Goal: Task Accomplishment & Management: Manage account settings

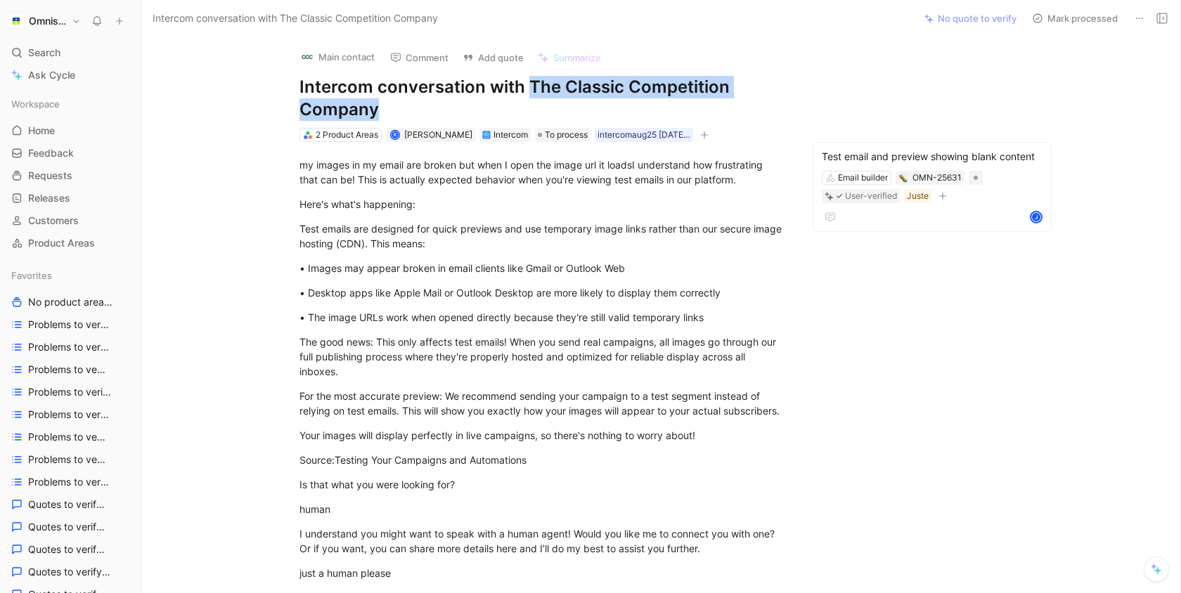
drag, startPoint x: 527, startPoint y: 91, endPoint x: 557, endPoint y: 107, distance: 33.9
click at [557, 107] on h1 "Intercom conversation with The Classic Competition Company" at bounding box center [542, 98] width 486 height 45
copy h1 "The Classic Competition Company"
click at [372, 169] on div "my images in my email are broken but when I open the image url it loadsI unders…" at bounding box center [542, 172] width 486 height 30
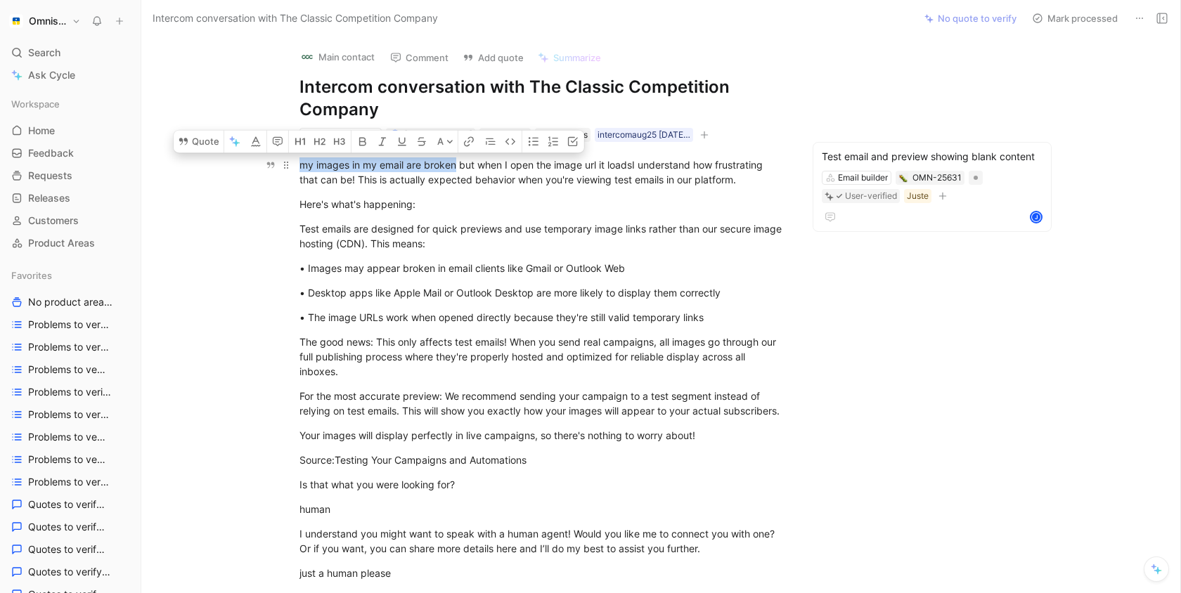
drag, startPoint x: 301, startPoint y: 165, endPoint x: 457, endPoint y: 169, distance: 155.3
click at [457, 169] on div "my images in my email are broken but when I open the image url it loadsI unders…" at bounding box center [542, 172] width 486 height 30
copy div "my images in my email are broken"
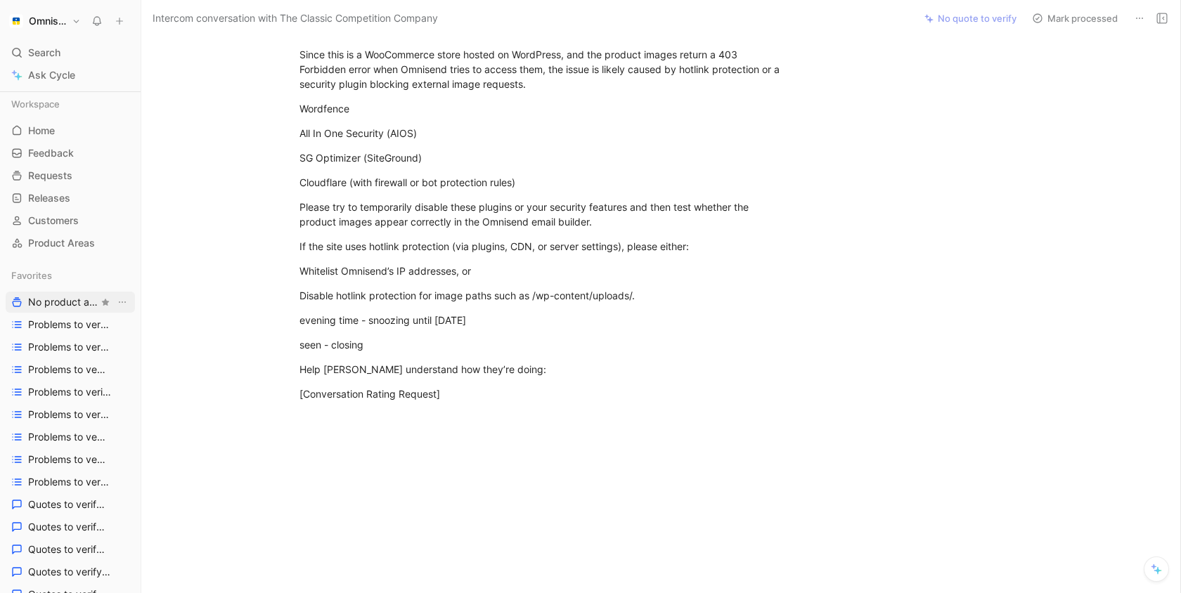
scroll to position [508, 0]
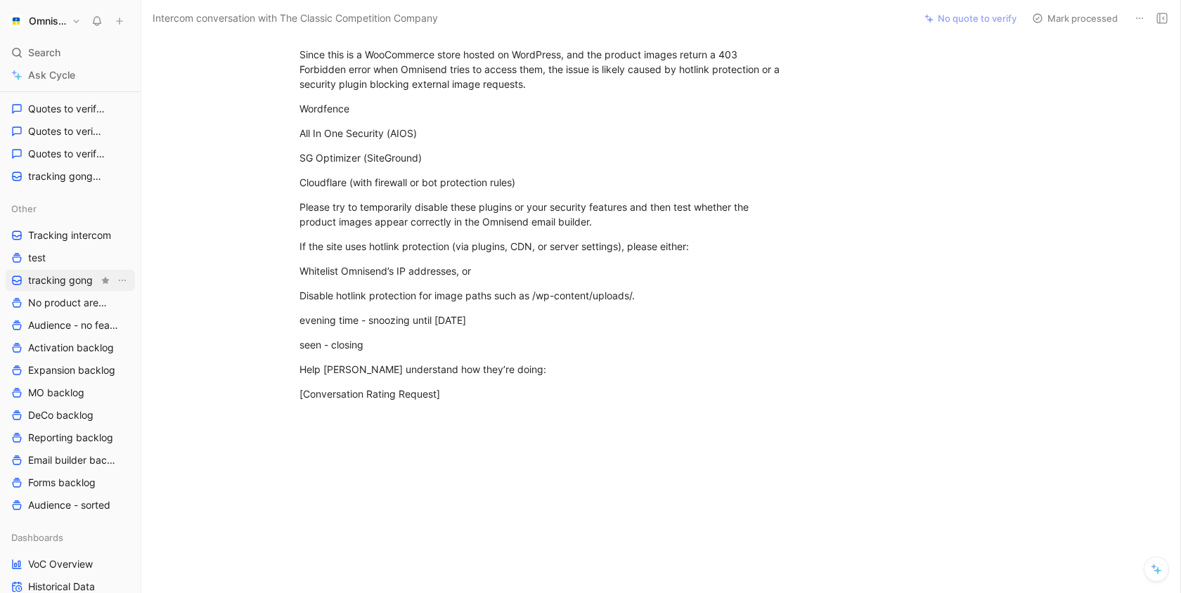
click at [74, 282] on span "tracking gong" at bounding box center [60, 280] width 65 height 14
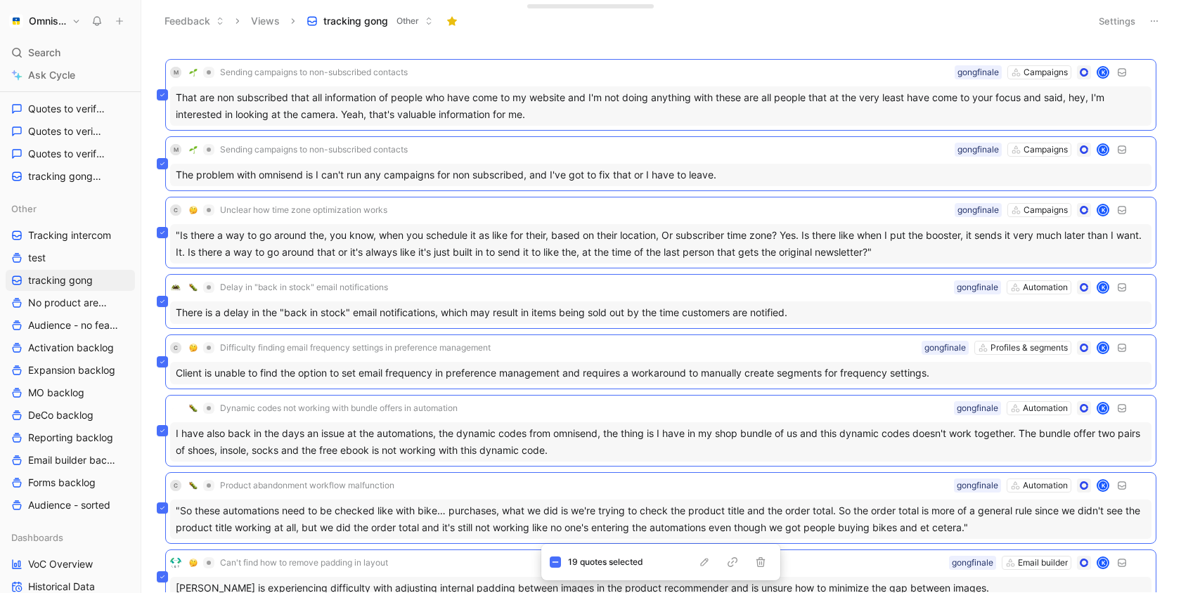
click at [819, 41] on header "Feedback Views tracking gong Other Settings" at bounding box center [660, 21] width 1039 height 42
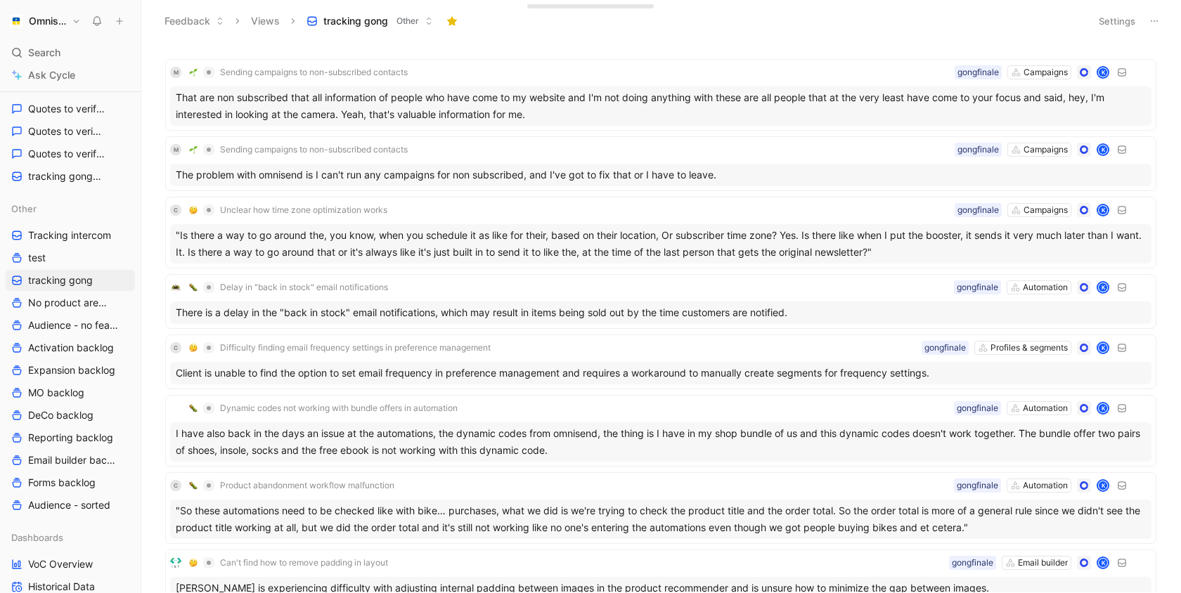
click at [1129, 17] on button "Settings" at bounding box center [1116, 21] width 49 height 20
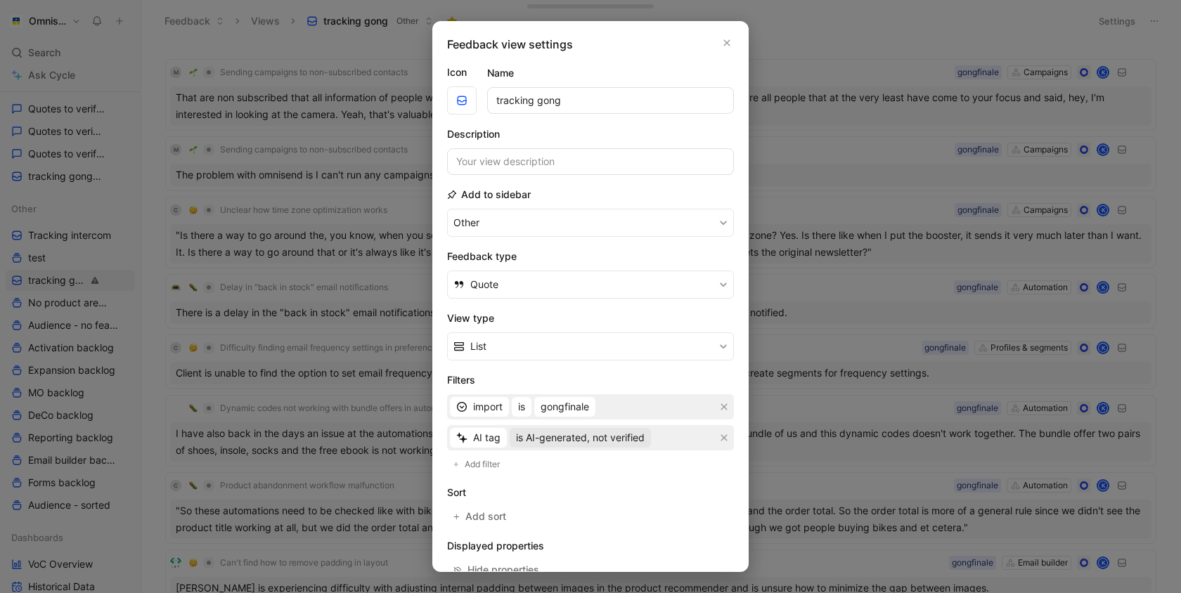
click at [583, 433] on span "is AI-generated, not verified" at bounding box center [580, 437] width 129 height 17
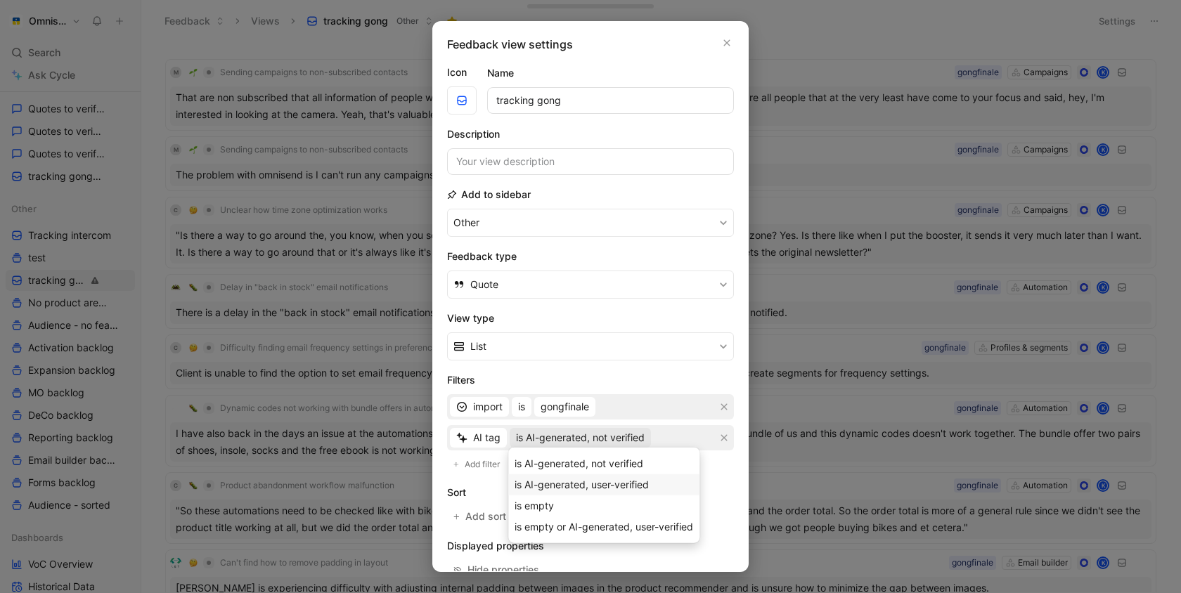
click at [599, 490] on div "is AI-generated, user-verified" at bounding box center [603, 484] width 178 height 17
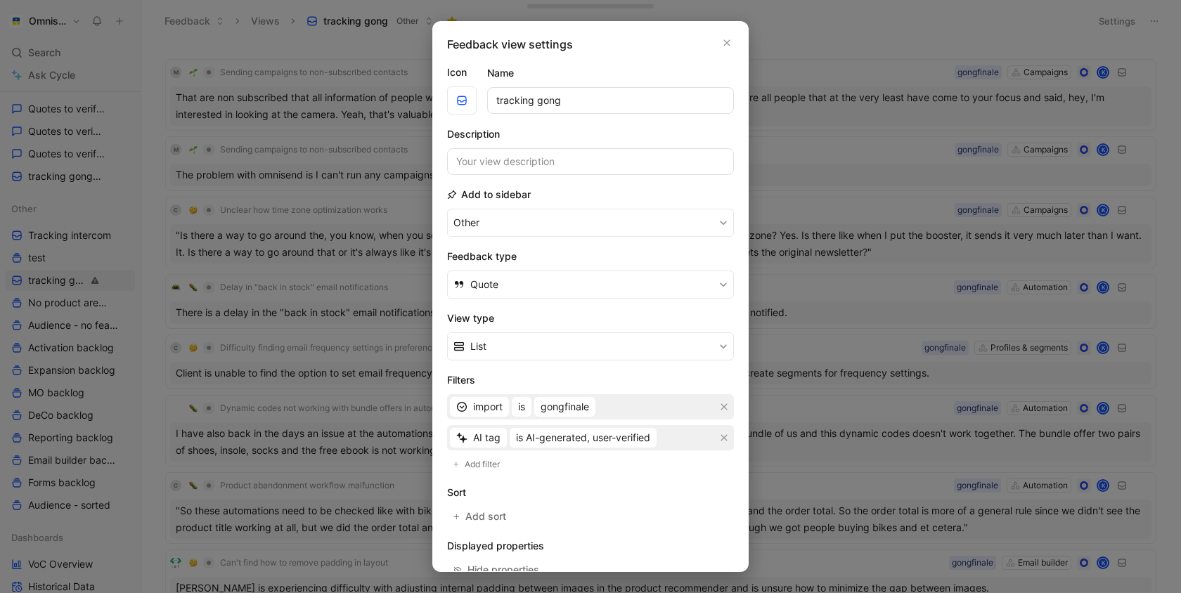
scroll to position [128, 0]
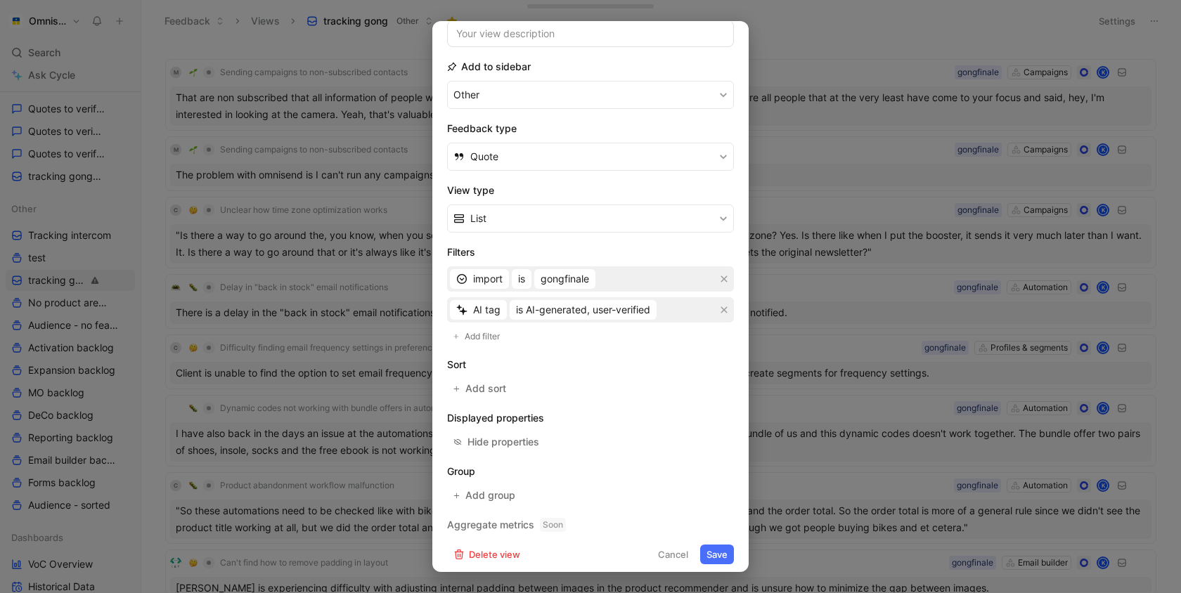
click at [723, 546] on button "Save" at bounding box center [717, 555] width 34 height 20
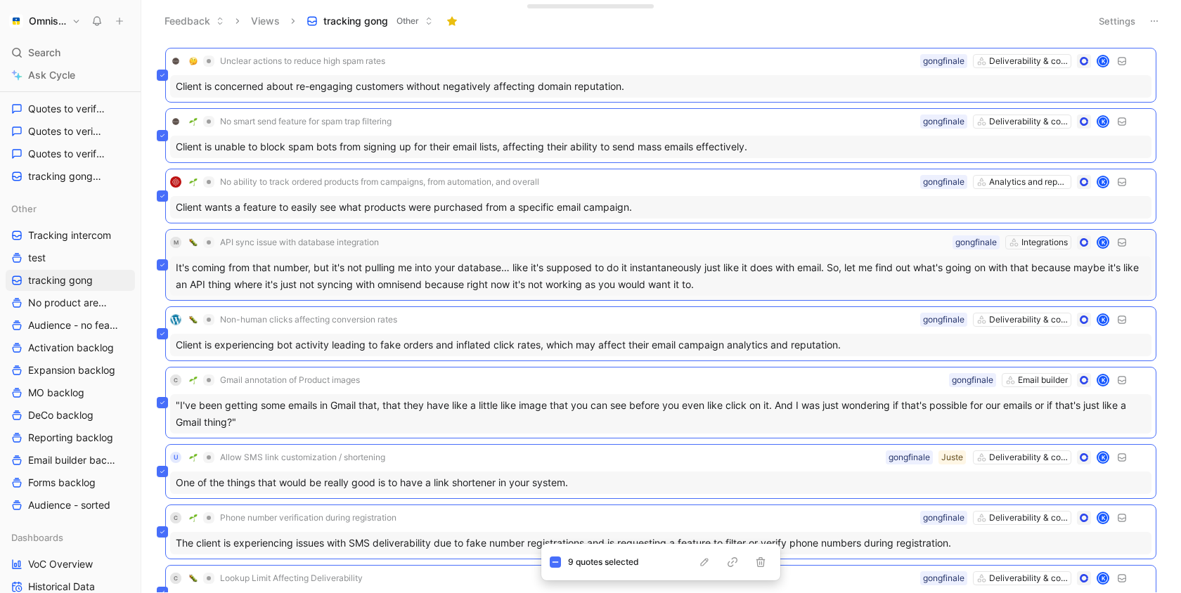
scroll to position [0, 0]
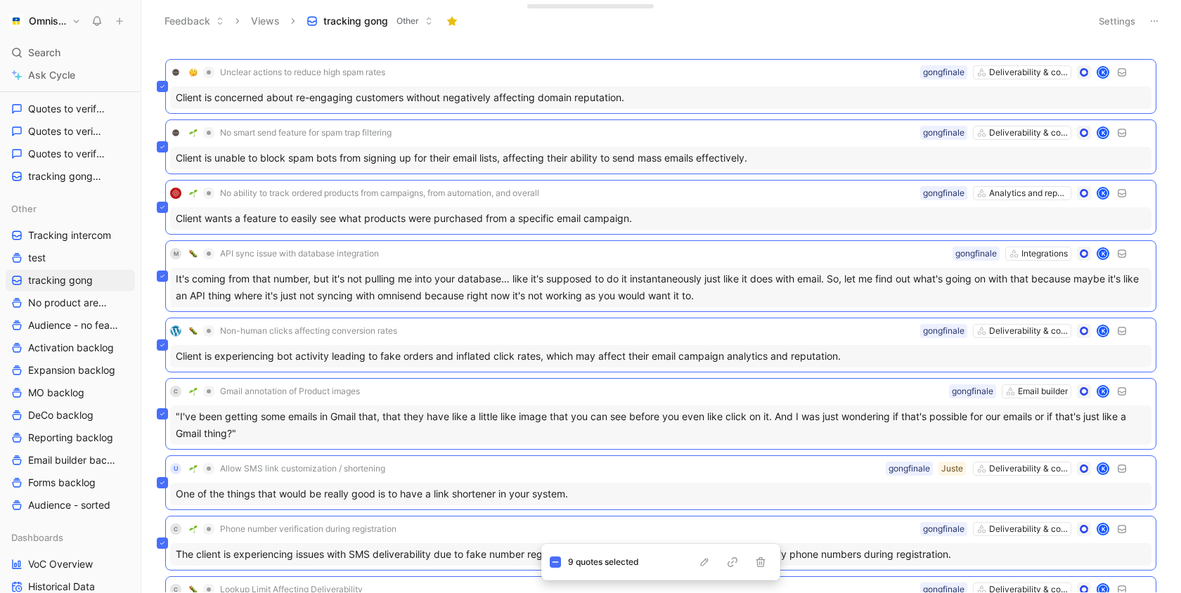
click at [719, 30] on div "Feedback Views tracking gong Other" at bounding box center [619, 21] width 925 height 24
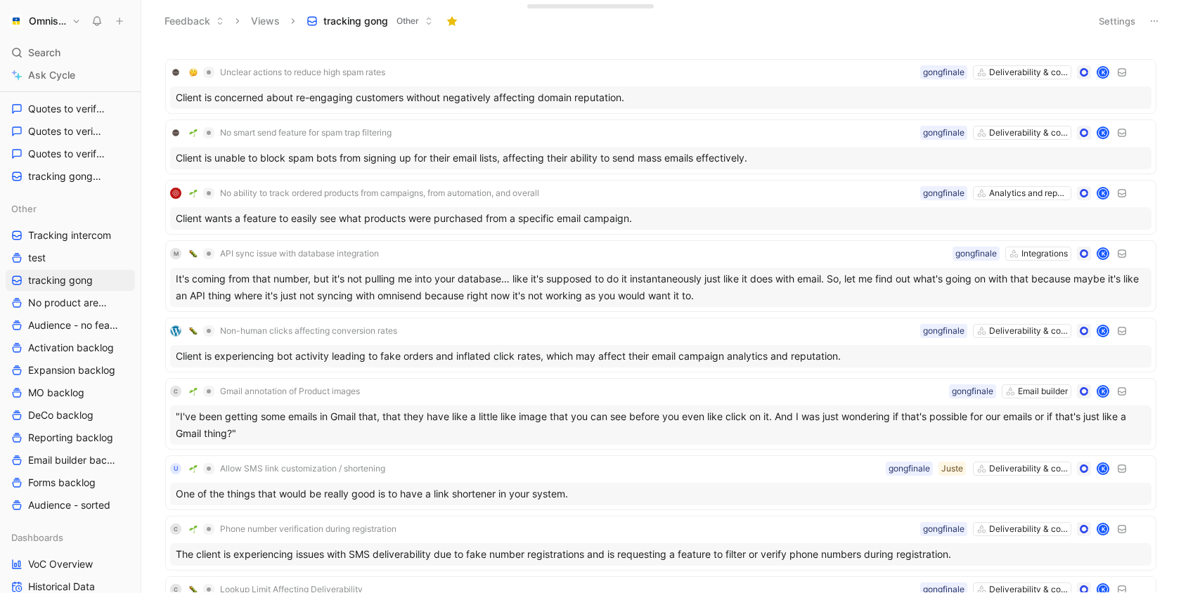
click at [1119, 19] on button "Settings" at bounding box center [1116, 21] width 49 height 20
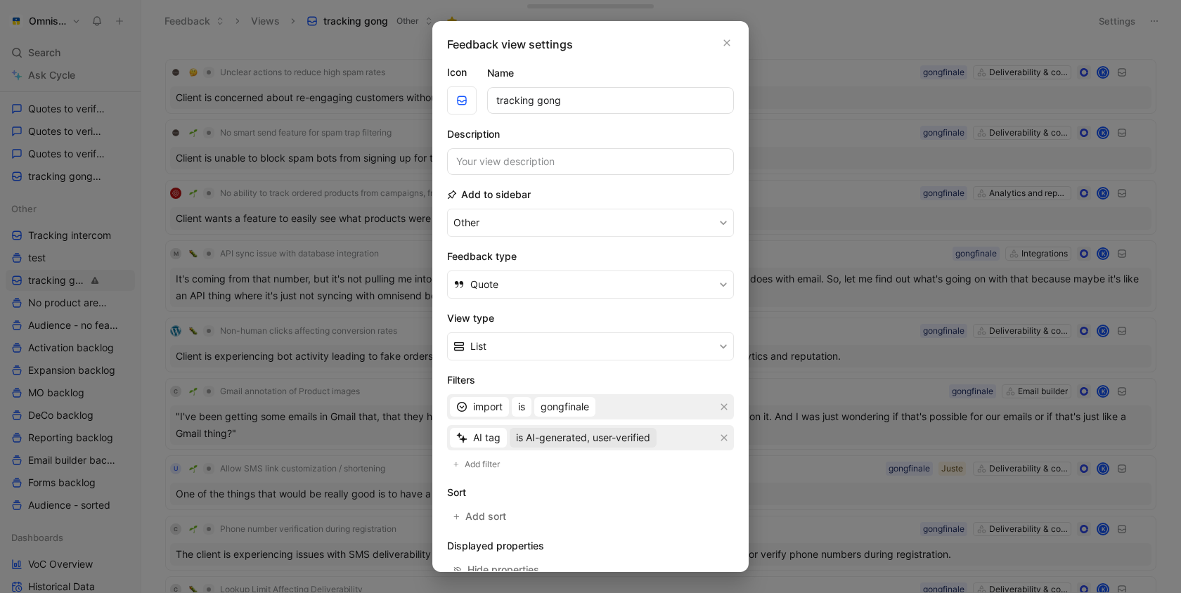
click at [578, 435] on span "is AI-generated, user-verified" at bounding box center [583, 437] width 134 height 17
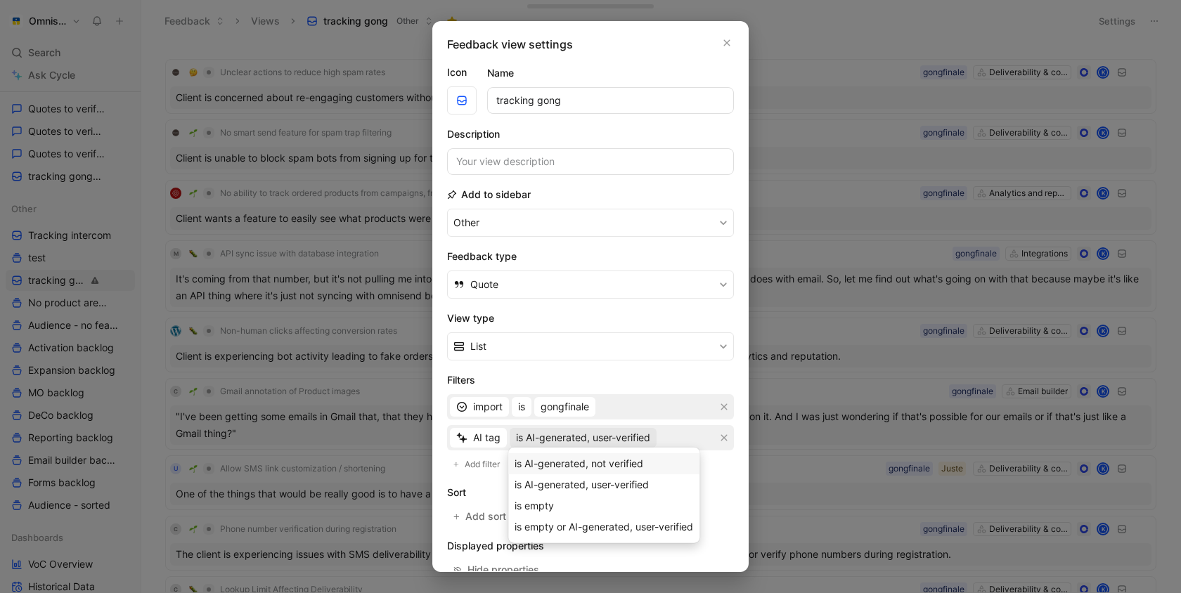
click at [581, 465] on span "is AI-generated, not verified" at bounding box center [578, 463] width 129 height 12
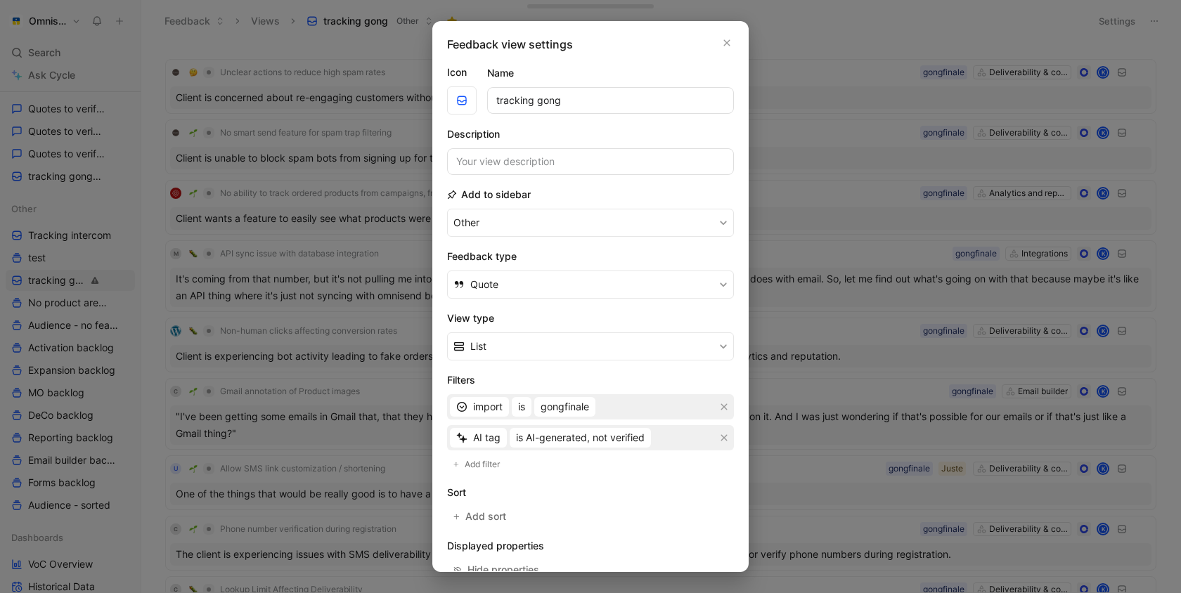
scroll to position [128, 0]
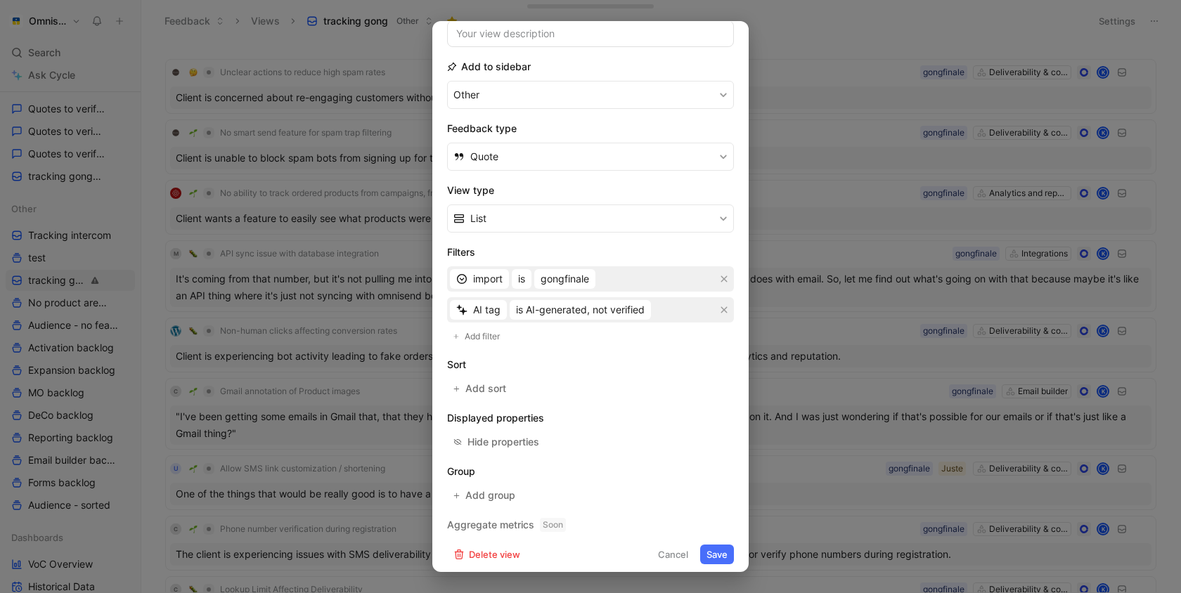
click at [712, 547] on button "Save" at bounding box center [717, 555] width 34 height 20
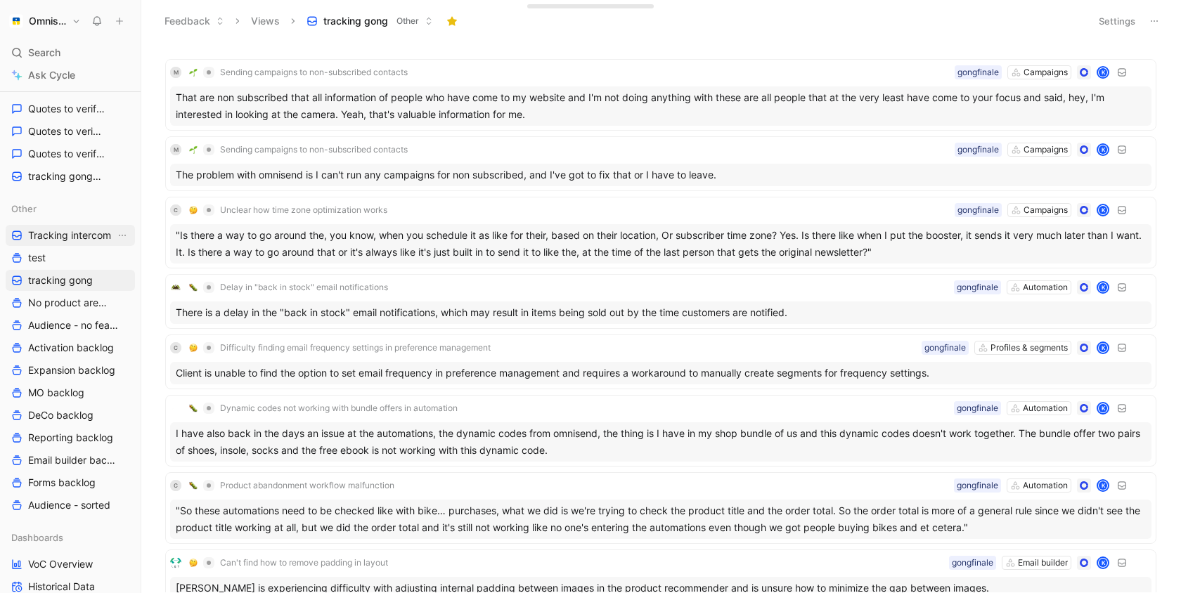
click at [91, 235] on span "Tracking intercom" at bounding box center [69, 235] width 83 height 14
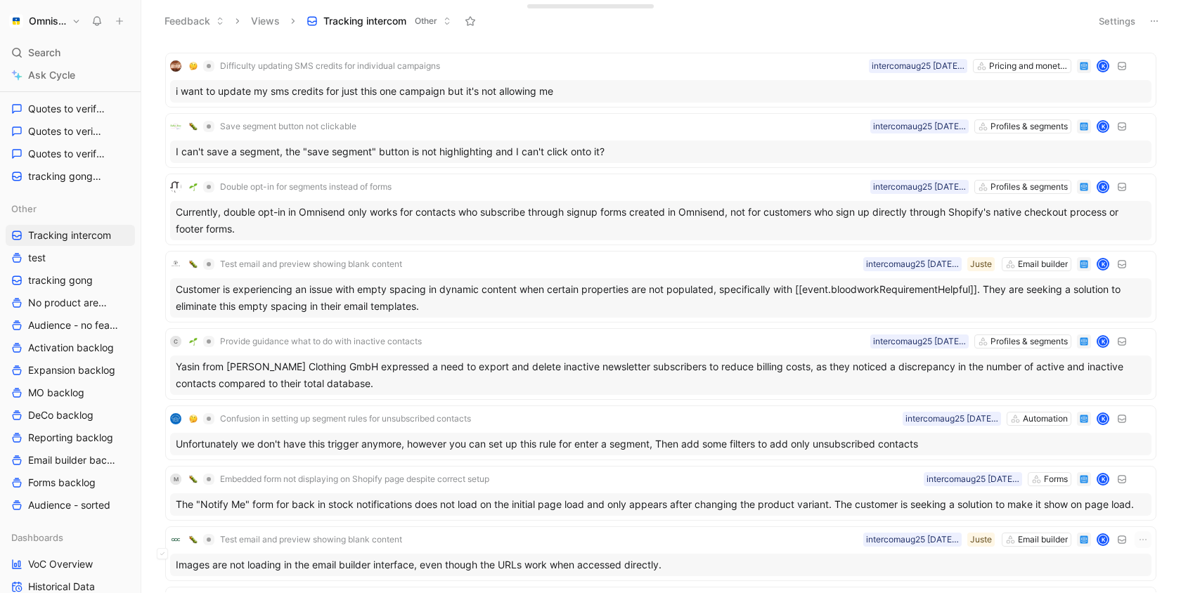
scroll to position [3286, 0]
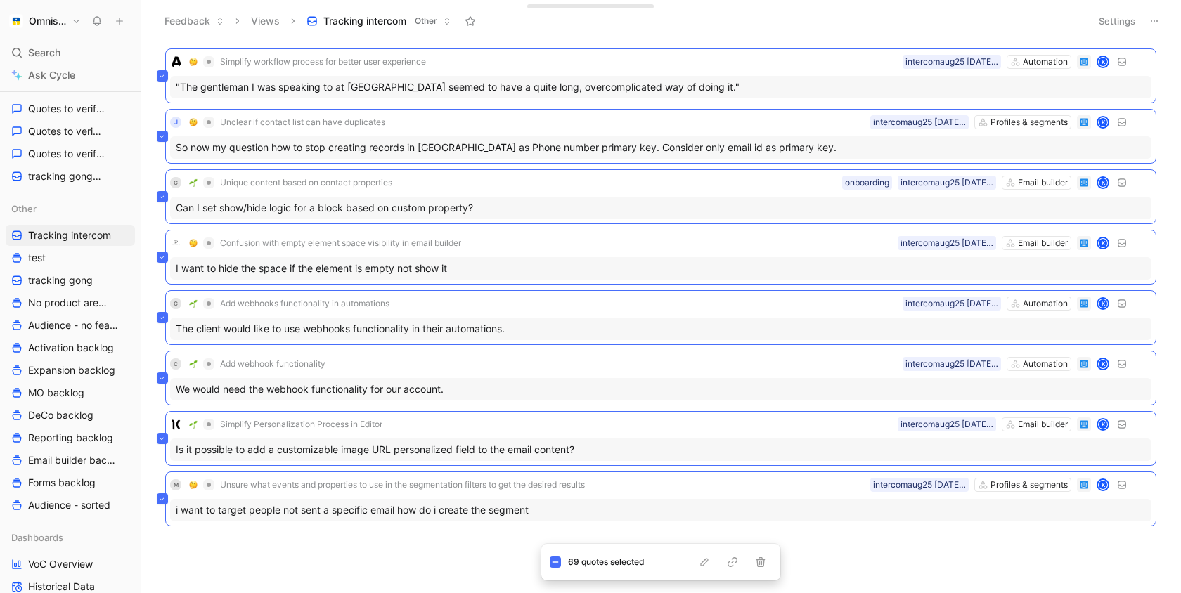
click at [907, 554] on div "Test email and preview showing blank content Email builder Juste intercomaug25 …" at bounding box center [659, 319] width 1020 height 545
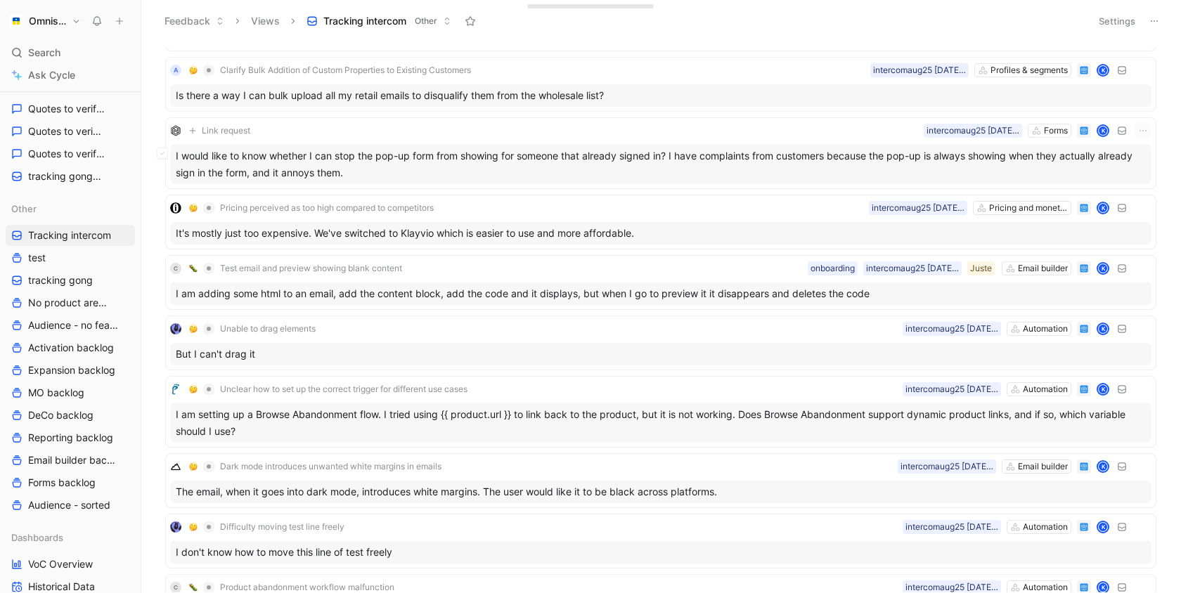
scroll to position [0, 0]
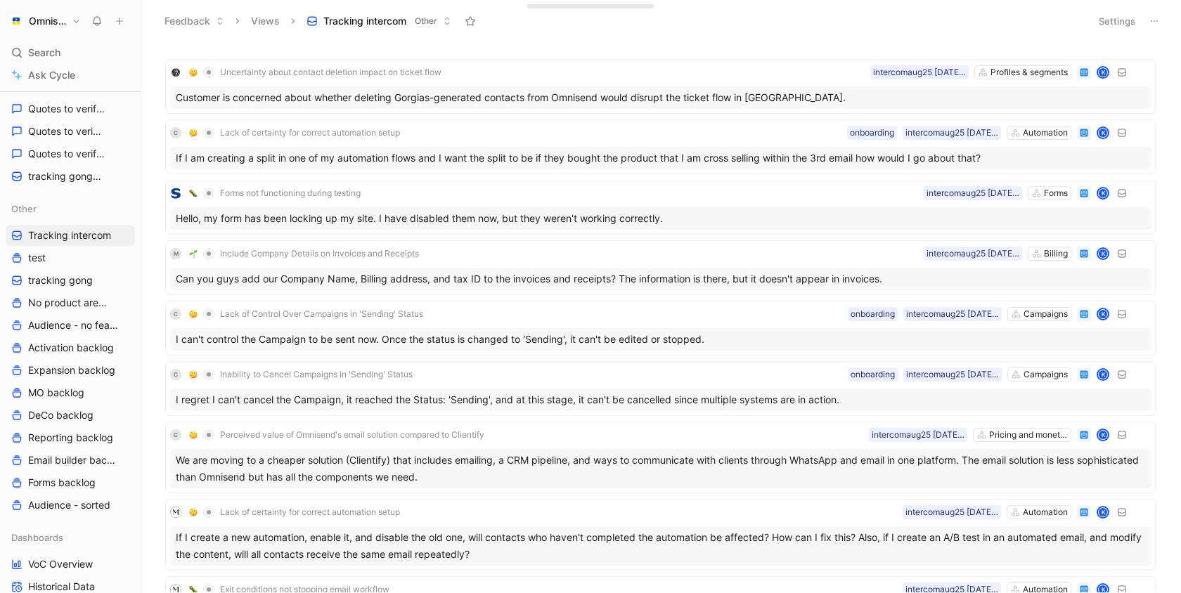
click at [1134, 20] on button "Settings" at bounding box center [1116, 21] width 49 height 20
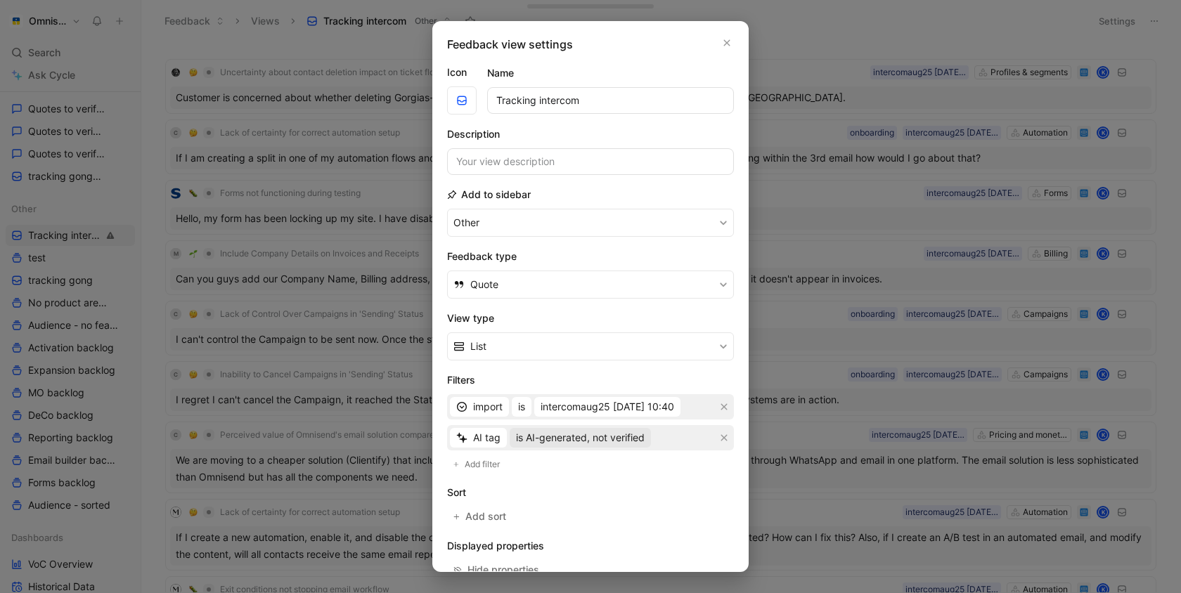
click at [618, 431] on span "is AI-generated, not verified" at bounding box center [580, 437] width 129 height 17
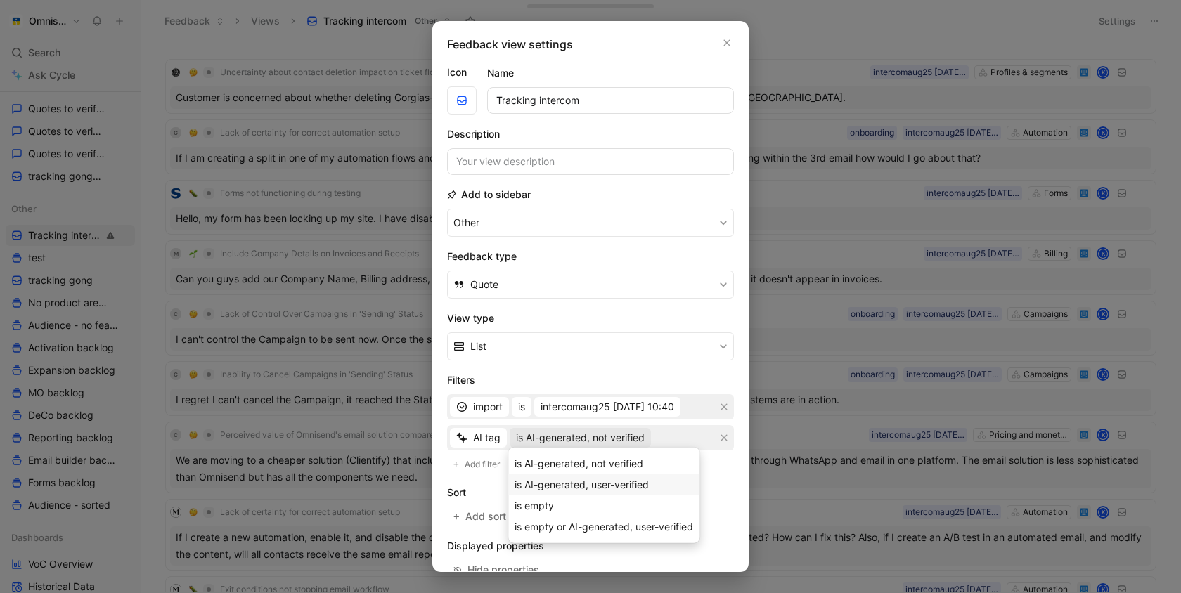
click at [610, 483] on span "is AI-generated, user-verified" at bounding box center [581, 485] width 134 height 12
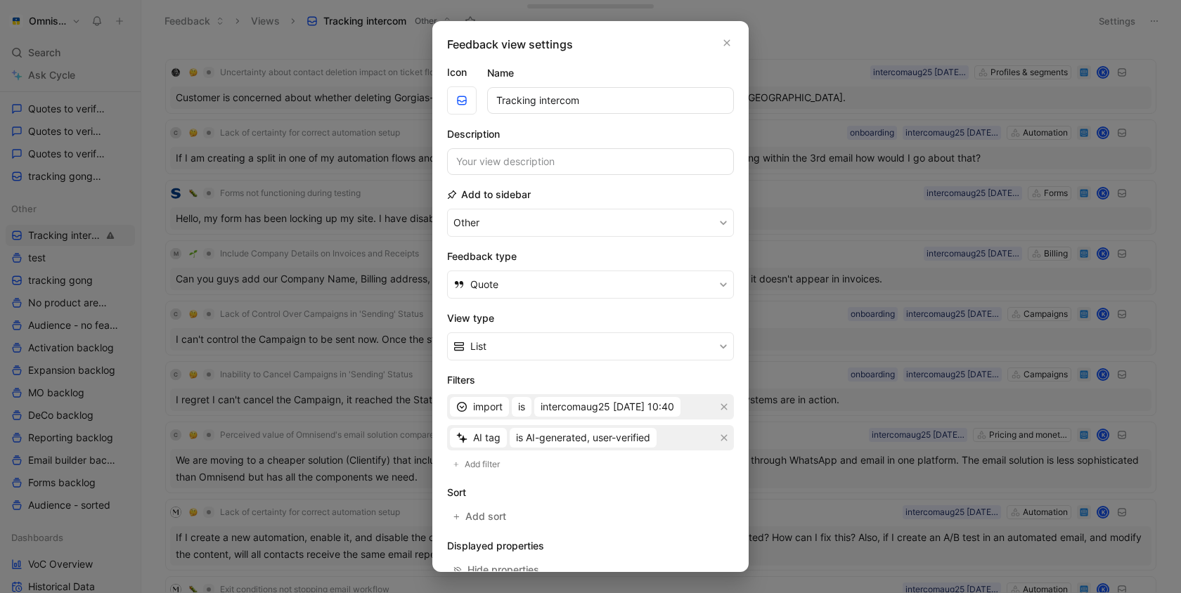
scroll to position [128, 0]
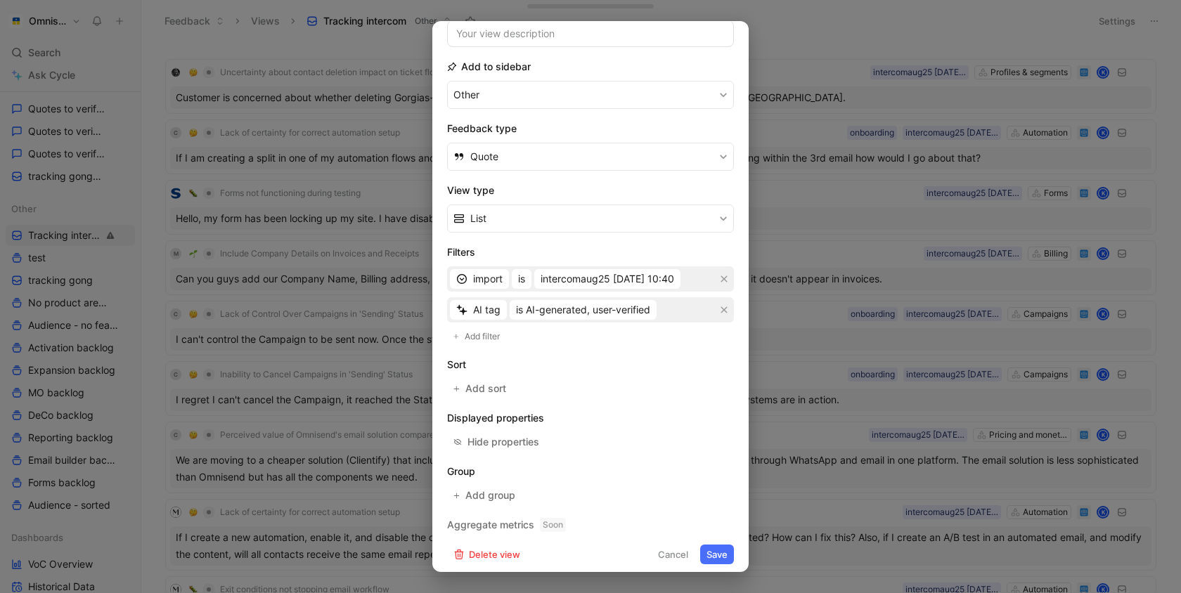
click at [710, 547] on button "Save" at bounding box center [717, 555] width 34 height 20
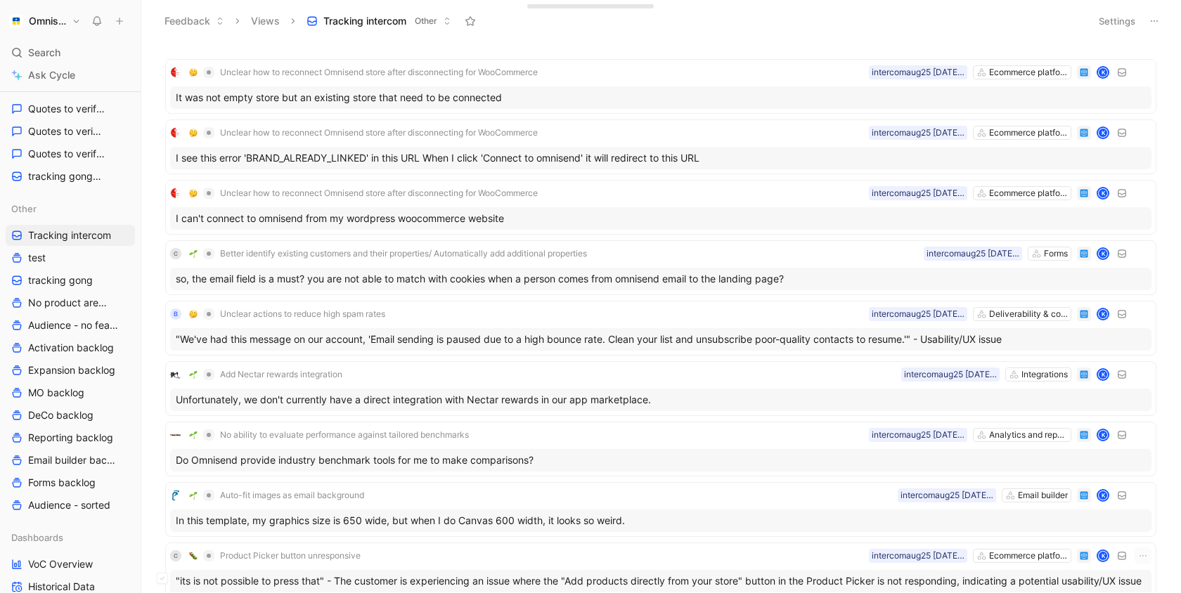
scroll to position [798, 0]
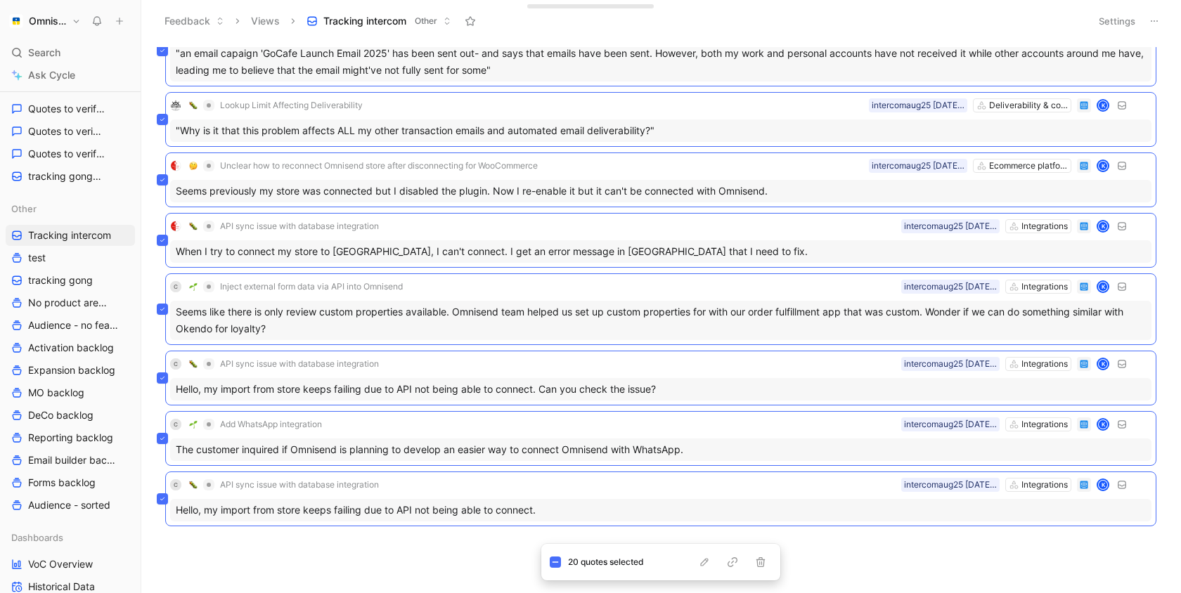
click at [835, 557] on div "C Product Picker button unresponsive Ecommerce platforms intercomaug25 25-08-20…" at bounding box center [659, 319] width 1020 height 545
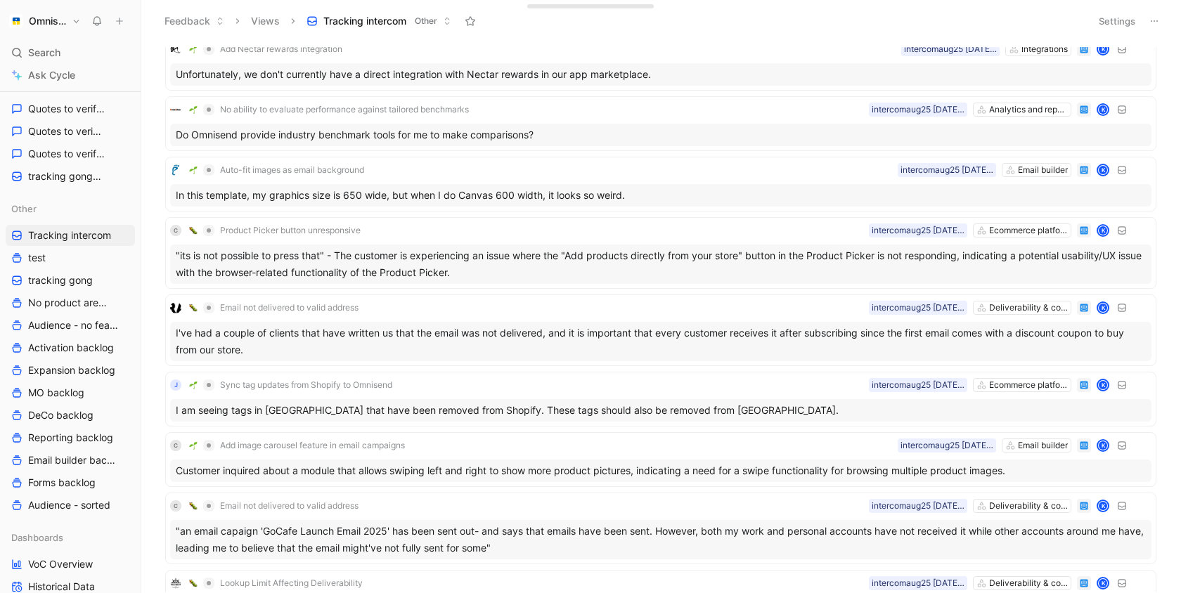
scroll to position [0, 0]
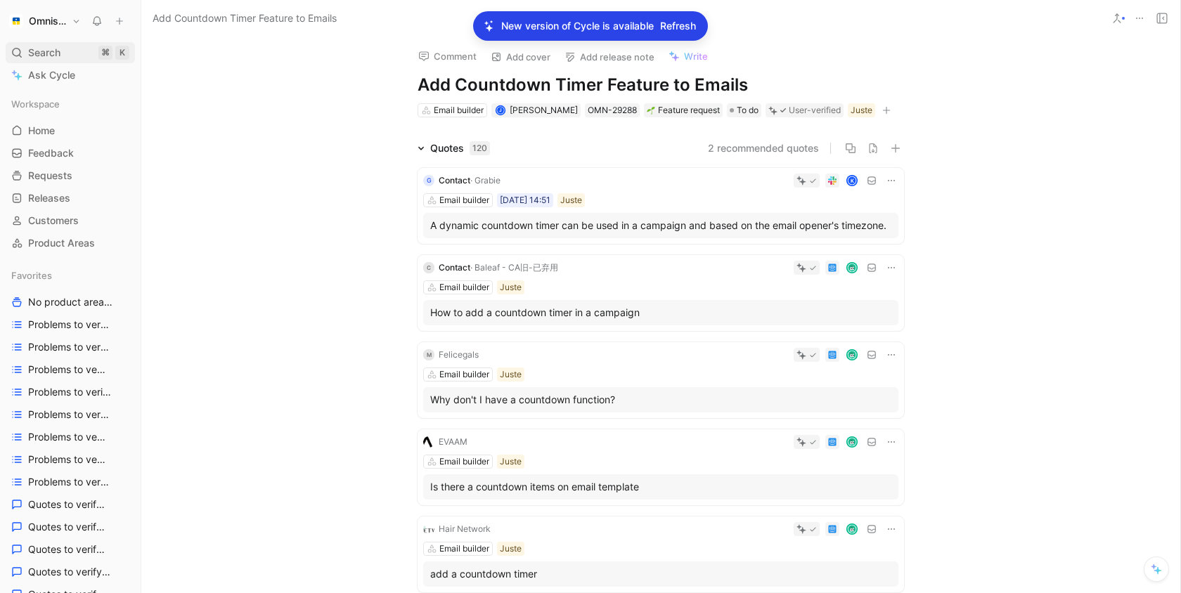
click at [60, 45] on span "Search" at bounding box center [44, 52] width 32 height 17
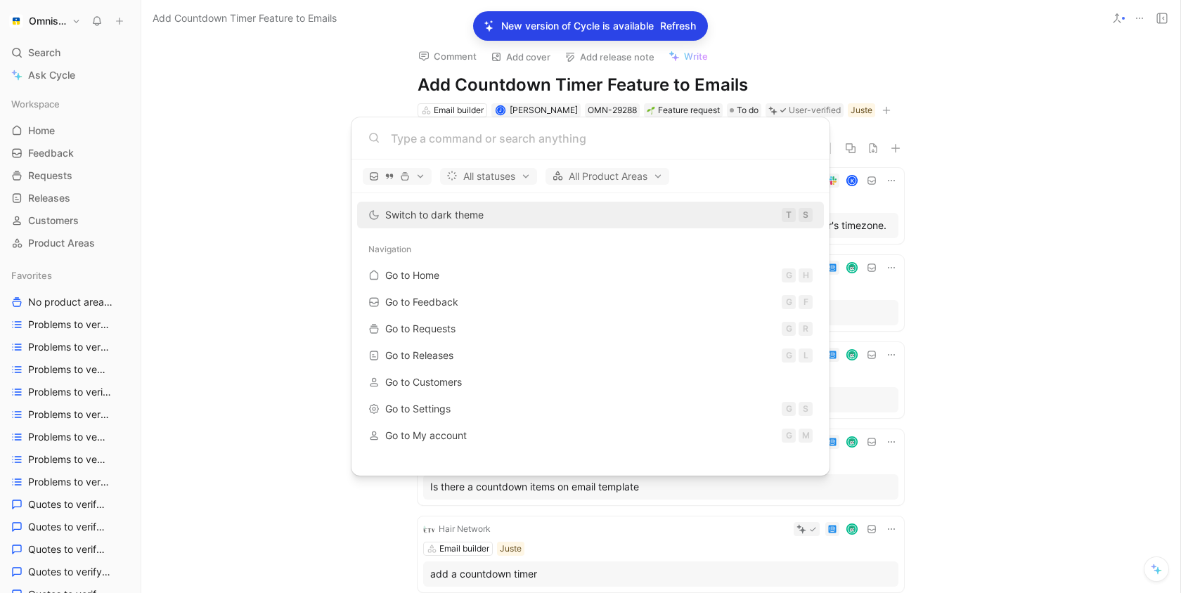
drag, startPoint x: 295, startPoint y: 167, endPoint x: 256, endPoint y: 138, distance: 48.8
click at [295, 167] on body "Omnisend Search ⌘ K Ask Cycle Workspace Home G then H Feedback G then F Request…" at bounding box center [590, 296] width 1181 height 593
click at [193, 65] on div "Comment Add cover Add release note Write Add Countdown Timer Feature to Emails …" at bounding box center [660, 315] width 1039 height 557
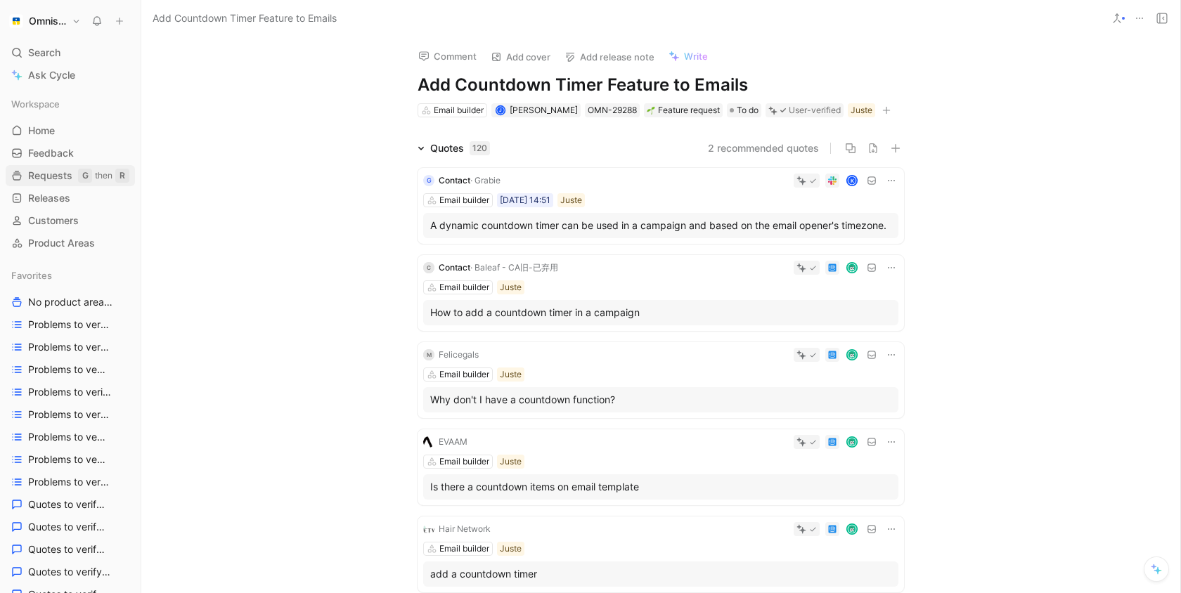
click at [53, 165] on link "Requests G then R" at bounding box center [70, 175] width 129 height 21
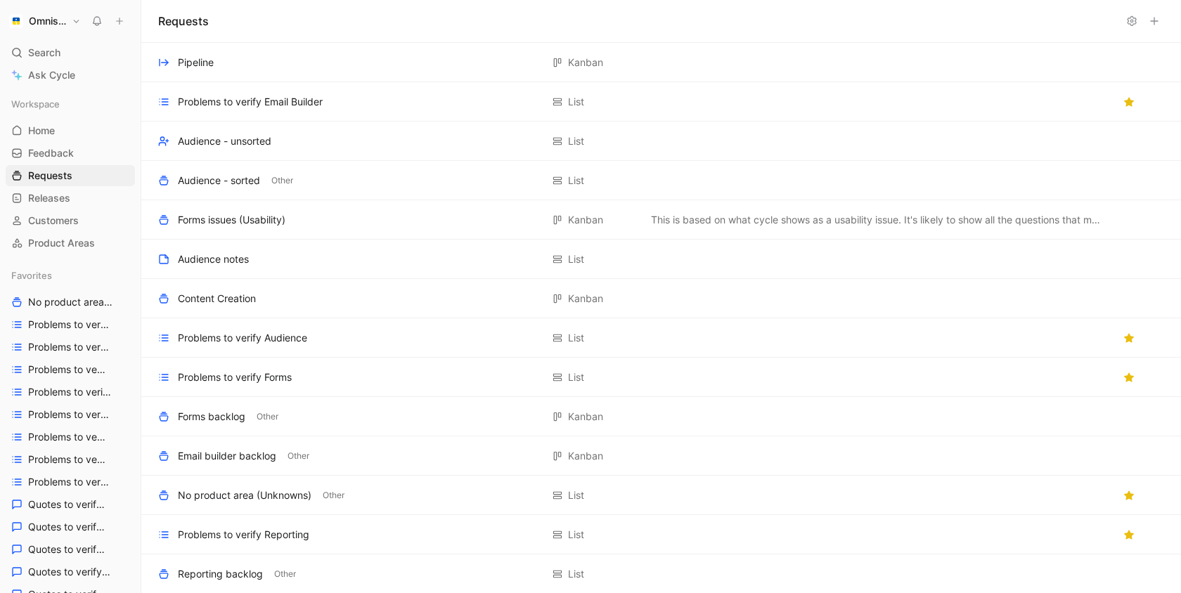
click at [72, 18] on button "Omnisend" at bounding box center [45, 21] width 79 height 20
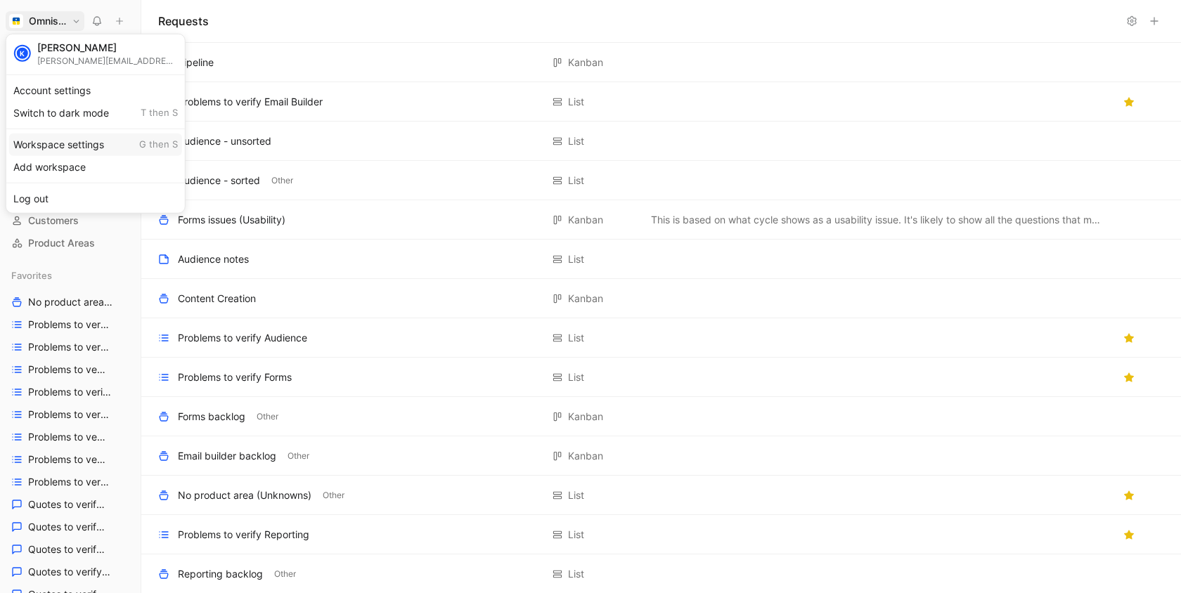
click at [61, 152] on div "Workspace settings G then S" at bounding box center [95, 144] width 173 height 22
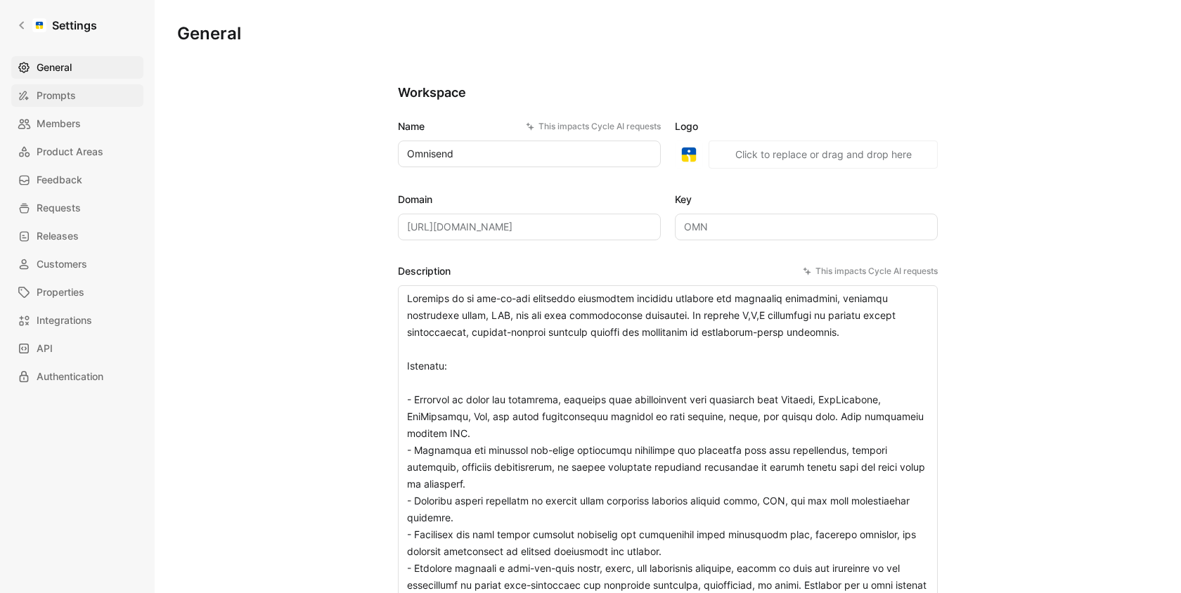
click at [65, 101] on span "Prompts" at bounding box center [56, 95] width 39 height 17
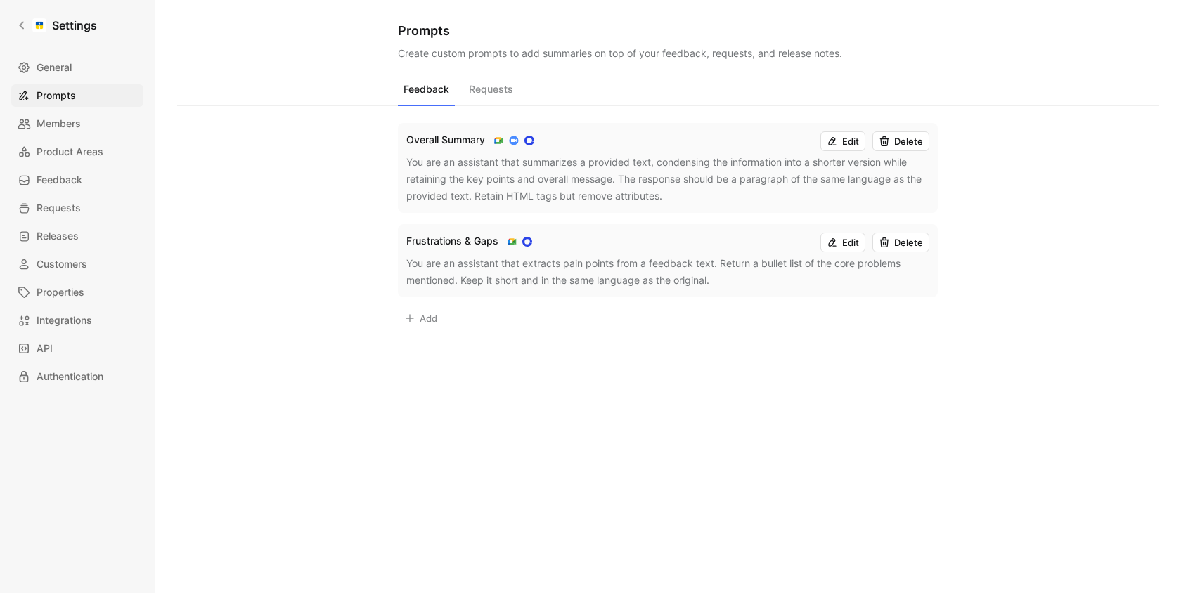
click at [838, 137] on icon at bounding box center [831, 141] width 11 height 11
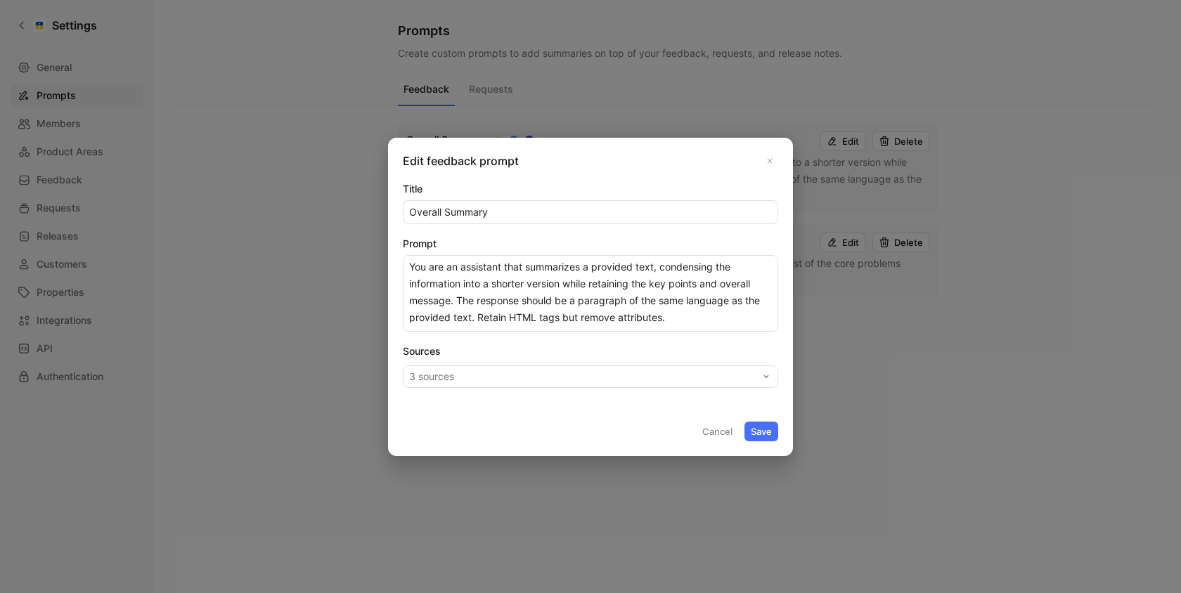
click at [944, 277] on div at bounding box center [590, 296] width 1181 height 593
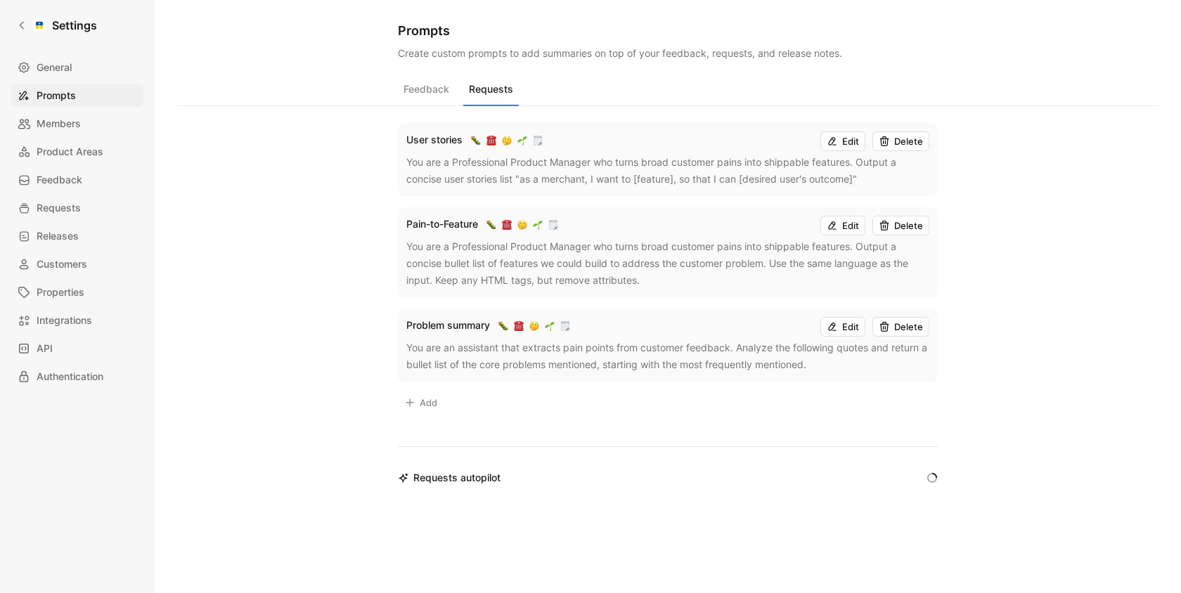
click at [486, 94] on button "Requests" at bounding box center [491, 92] width 56 height 27
click at [429, 91] on button "Feedback" at bounding box center [426, 92] width 57 height 27
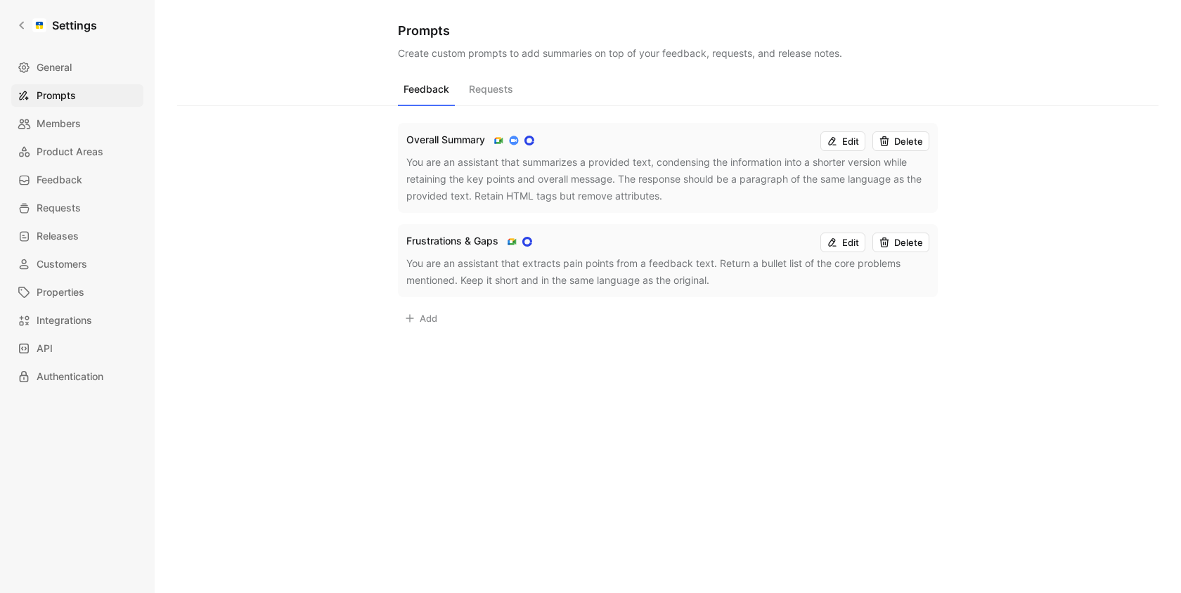
click at [827, 133] on button "Edit" at bounding box center [842, 141] width 45 height 20
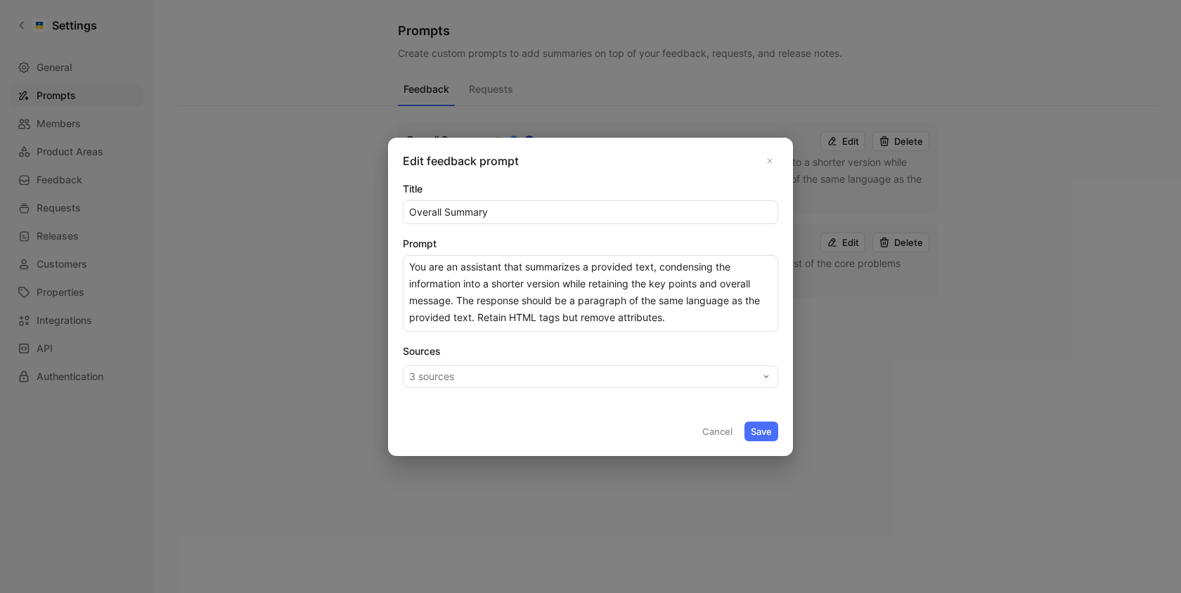
click at [495, 391] on form "Title Overall Summary Prompt You are an assistant that summarizes a provided te…" at bounding box center [590, 311] width 375 height 261
click at [497, 387] on div "Sources 3 sources" at bounding box center [590, 365] width 375 height 45
click at [651, 385] on button "3 sources" at bounding box center [590, 376] width 375 height 22
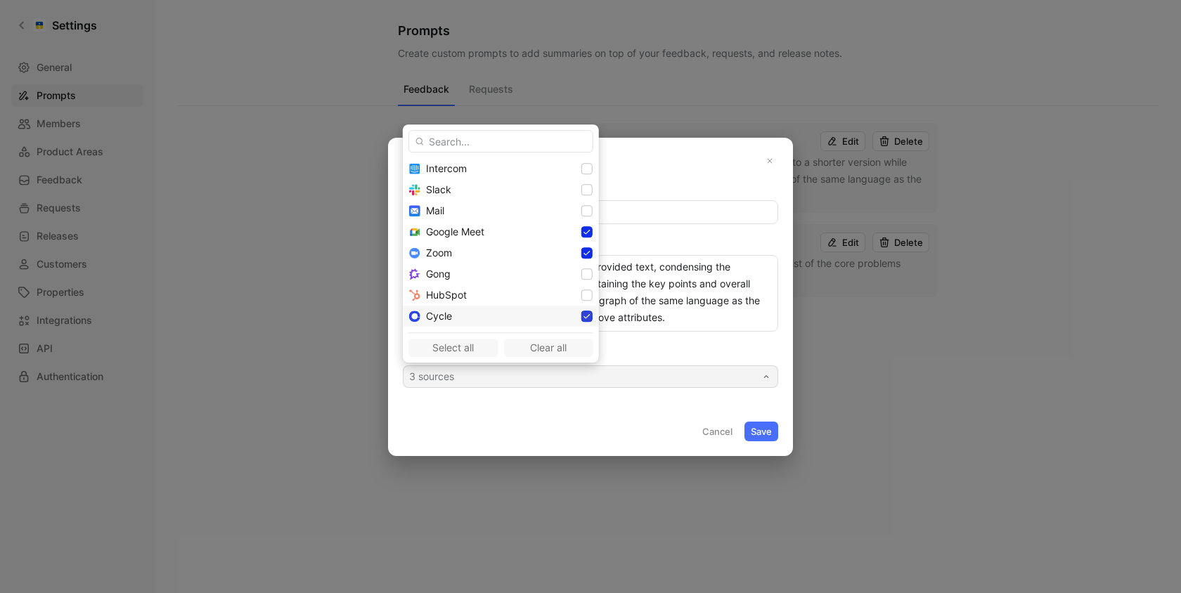
click at [583, 318] on icon at bounding box center [586, 316] width 6 height 5
click at [547, 240] on div "Google Meet" at bounding box center [501, 231] width 196 height 21
click at [583, 252] on icon at bounding box center [587, 253] width 8 height 8
click at [583, 256] on icon at bounding box center [587, 253] width 8 height 8
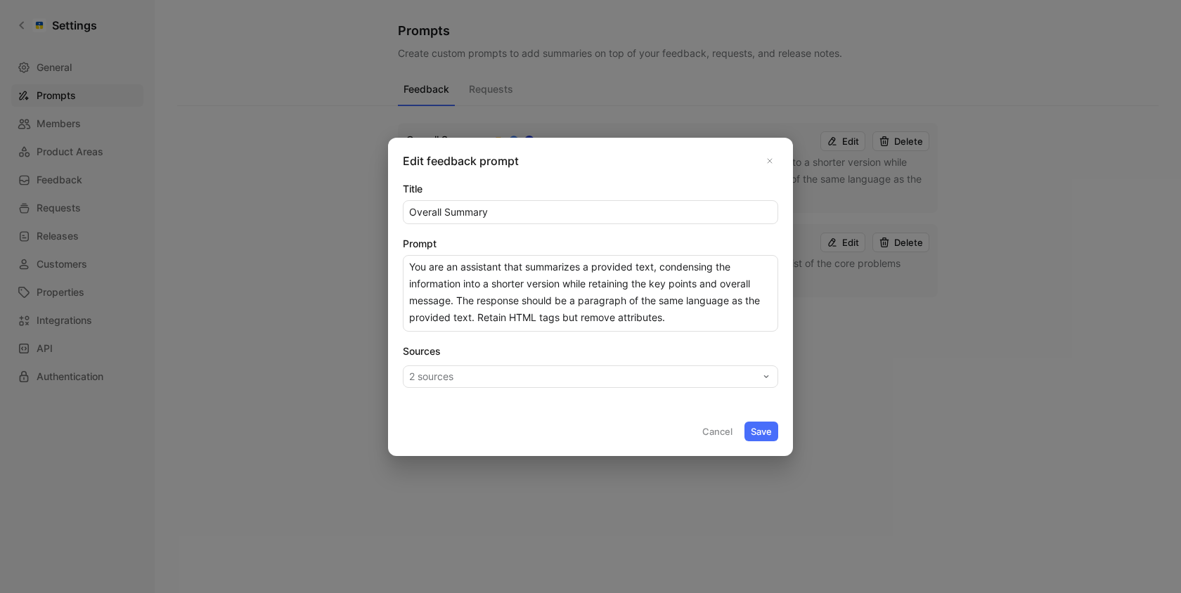
click at [757, 431] on button "Save" at bounding box center [761, 432] width 34 height 20
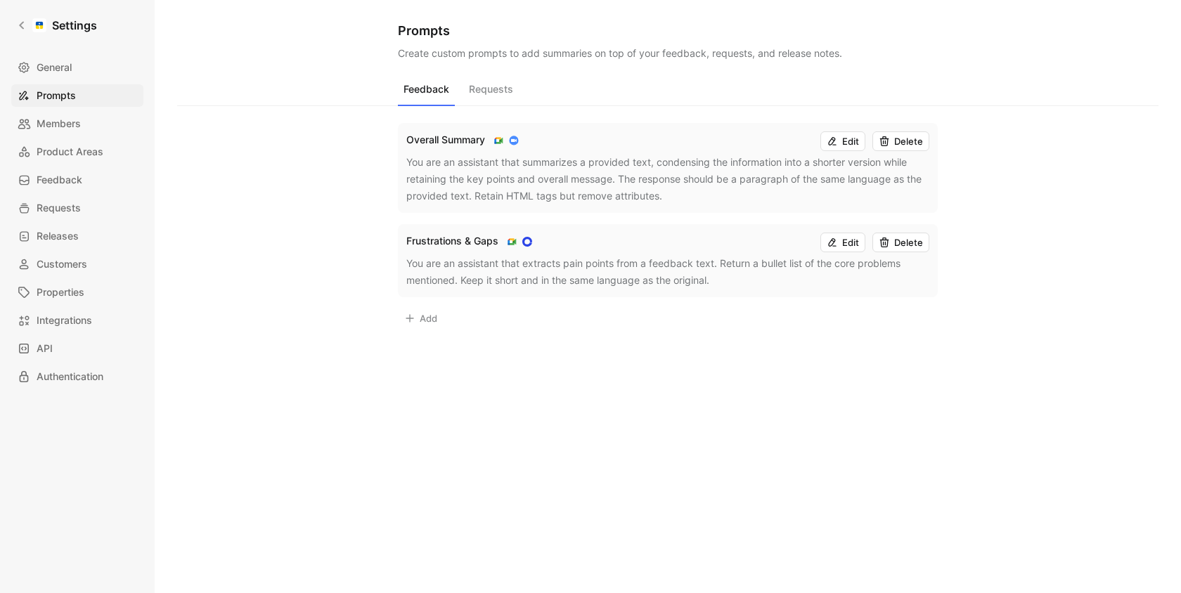
click at [818, 241] on div "Frustrations & Gaps Edit Delete" at bounding box center [667, 243] width 523 height 20
click at [835, 241] on icon at bounding box center [831, 242] width 11 height 11
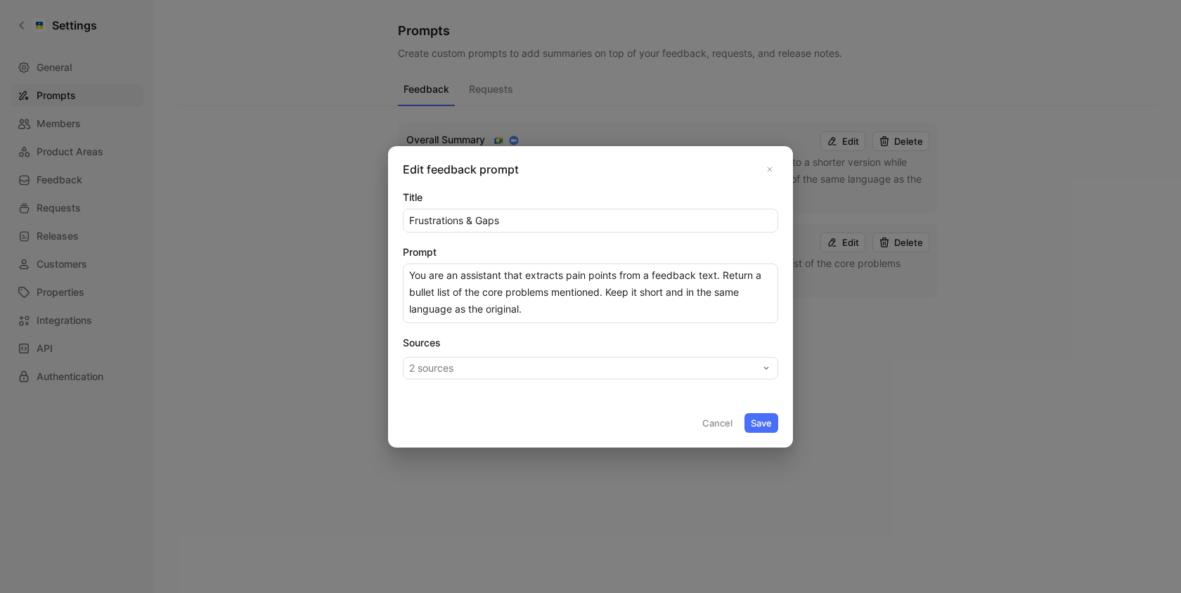
click at [478, 356] on div "Sources 2 sources" at bounding box center [590, 356] width 375 height 45
click at [478, 373] on button "2 sources" at bounding box center [590, 368] width 375 height 22
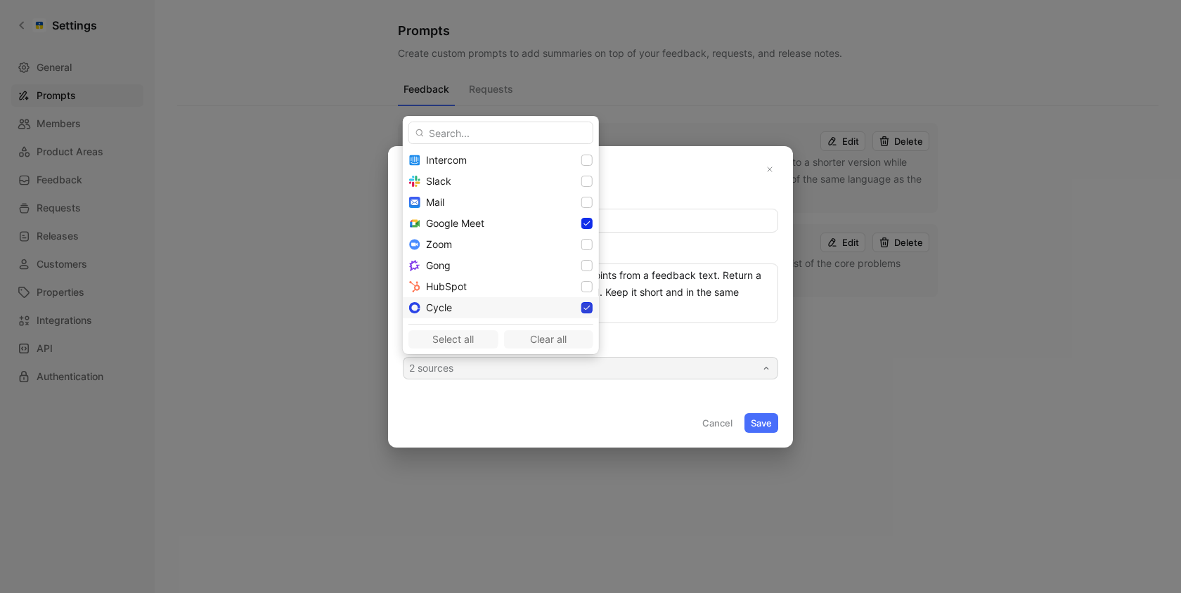
click at [583, 309] on icon at bounding box center [586, 308] width 6 height 5
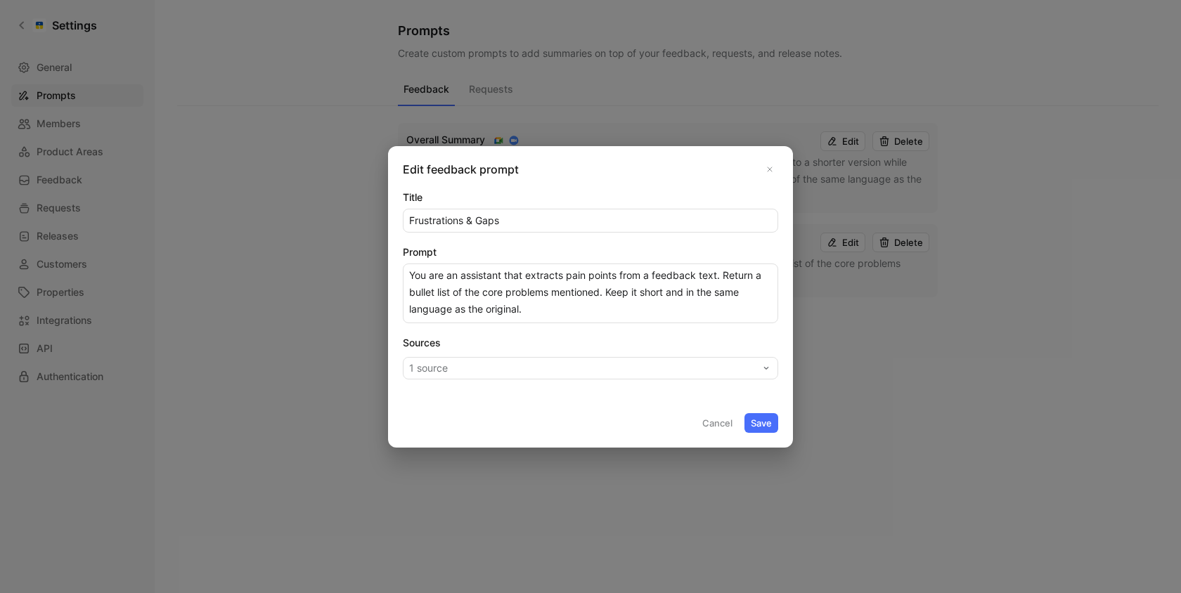
click at [762, 426] on button "Save" at bounding box center [761, 423] width 34 height 20
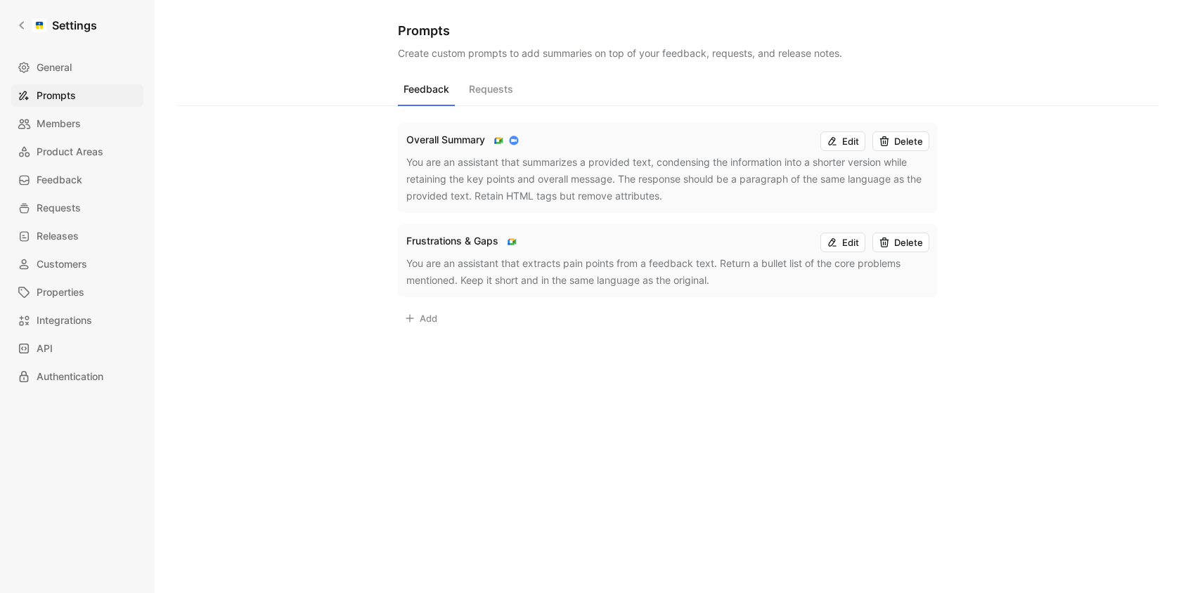
click at [477, 84] on button "Requests" at bounding box center [491, 92] width 56 height 27
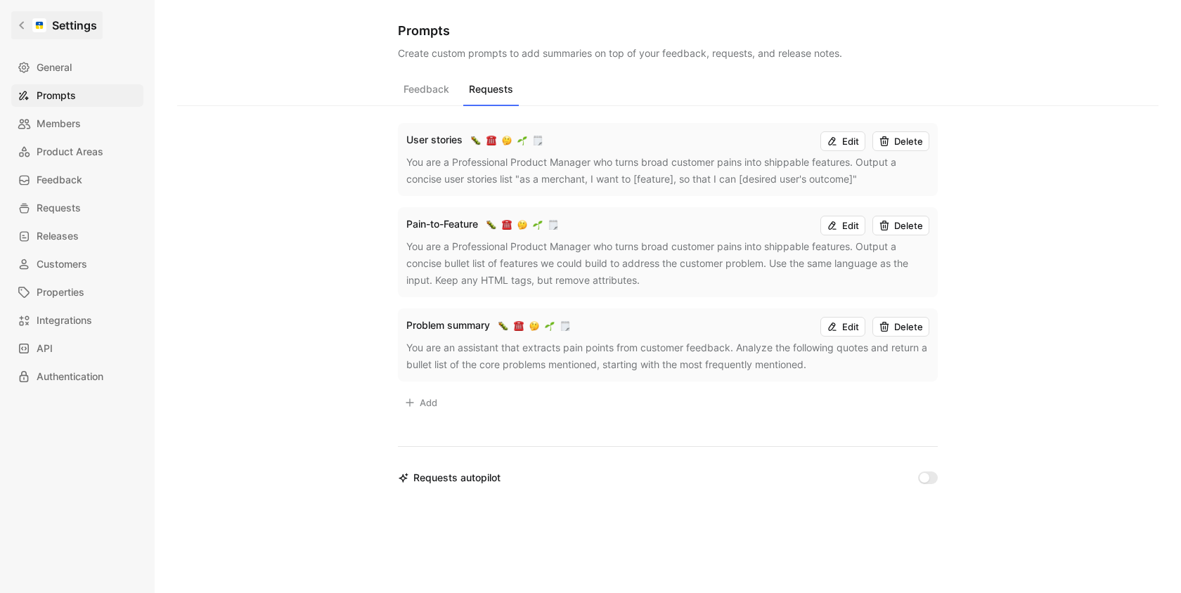
click at [31, 33] on link "Settings" at bounding box center [56, 25] width 91 height 28
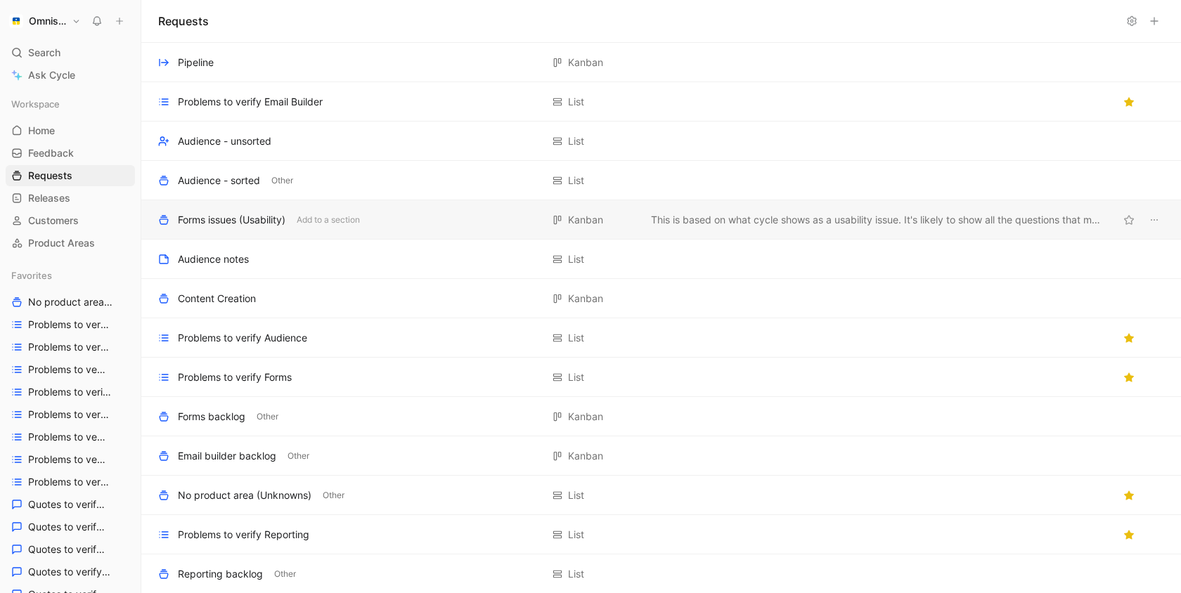
click at [638, 219] on div "Forms issues (Usability) Add to a section Kanban This is based on what cycle sh…" at bounding box center [660, 219] width 1039 height 39
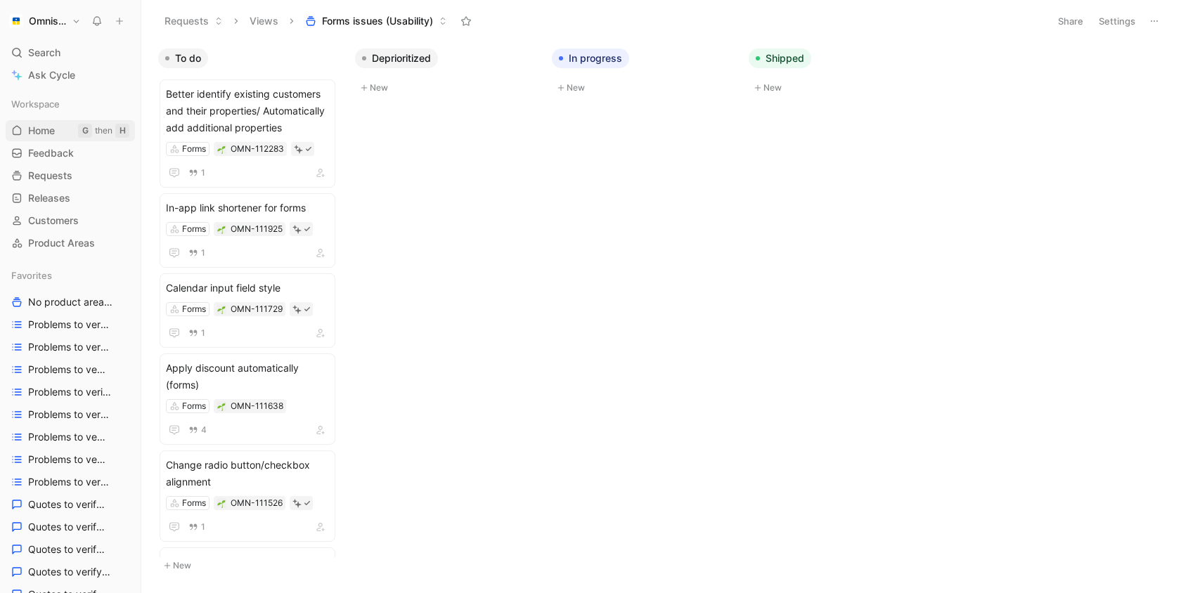
click at [39, 139] on link "Home G then H" at bounding box center [70, 130] width 129 height 21
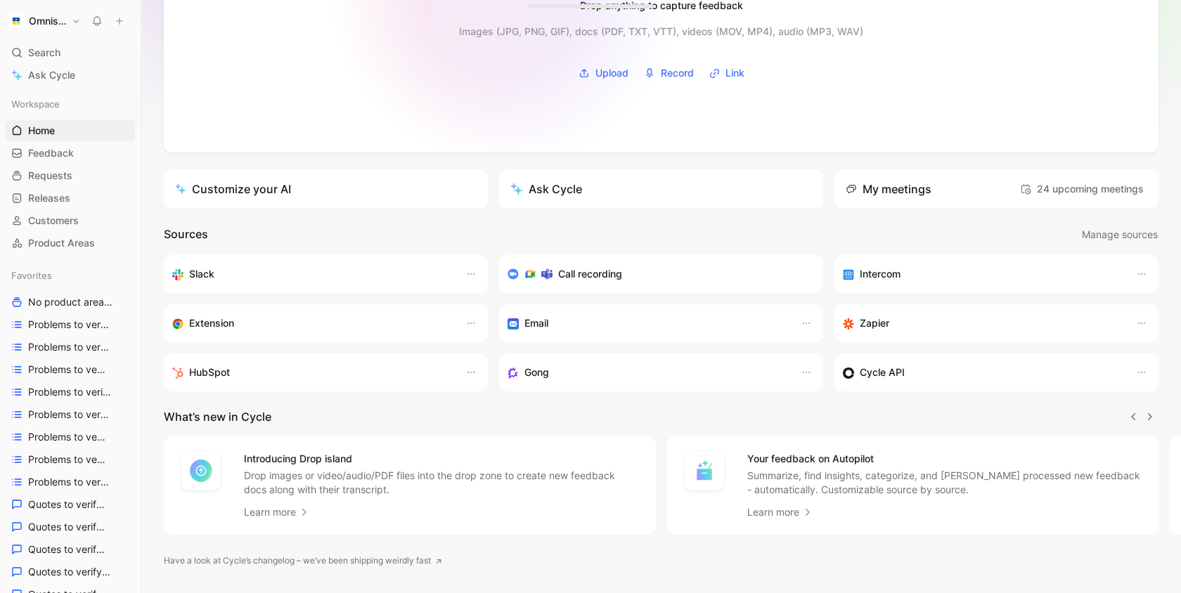
scroll to position [187, 0]
